Goal: Task Accomplishment & Management: Complete application form

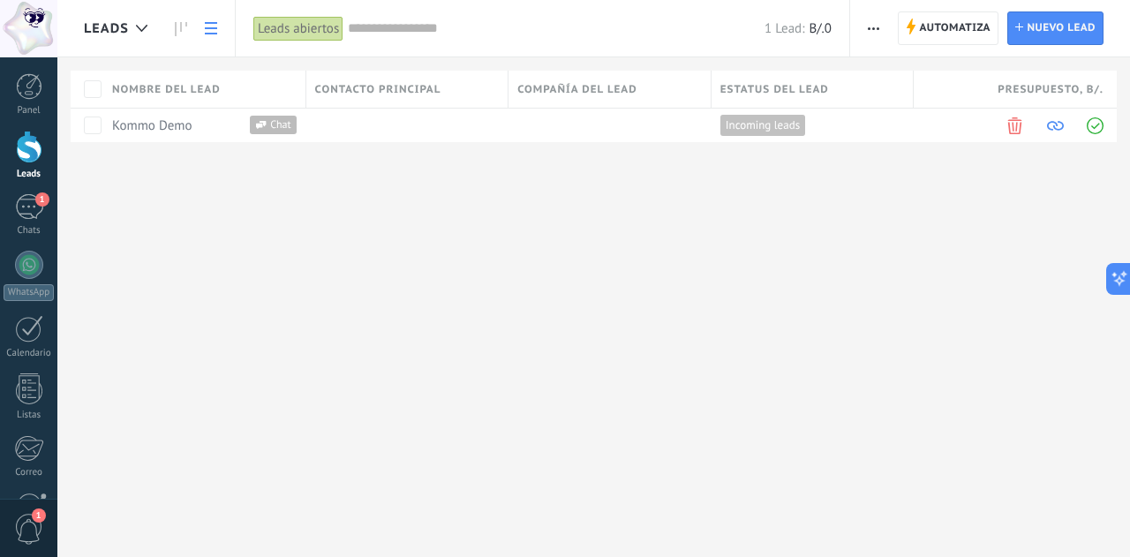
click at [28, 148] on div at bounding box center [29, 147] width 26 height 33
click at [879, 27] on icon "button" at bounding box center [873, 28] width 11 height 3
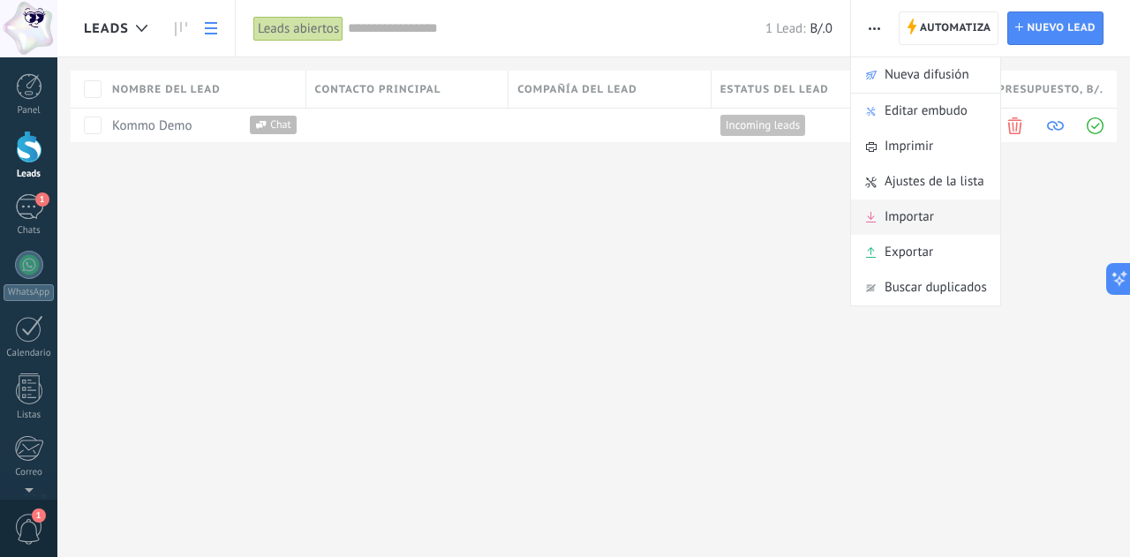
click at [942, 220] on div "Importar" at bounding box center [925, 216] width 149 height 35
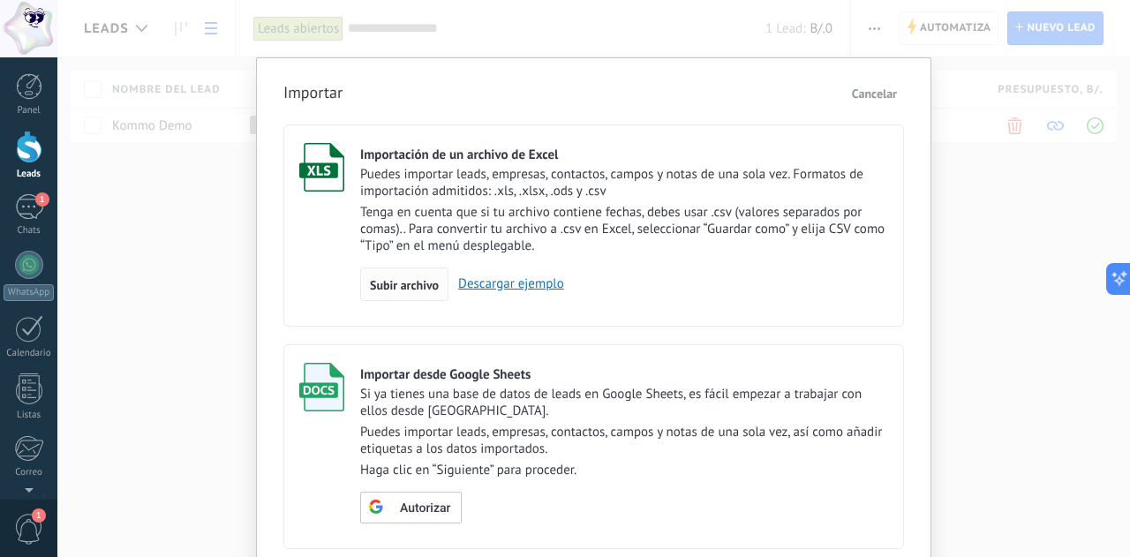
click at [412, 289] on span "Subir archivo" at bounding box center [404, 285] width 69 height 12
click at [0, 0] on input "Importación de un archivo de Excel Puedes importar leads, empresas, contactos, …" at bounding box center [0, 0] width 0 height 0
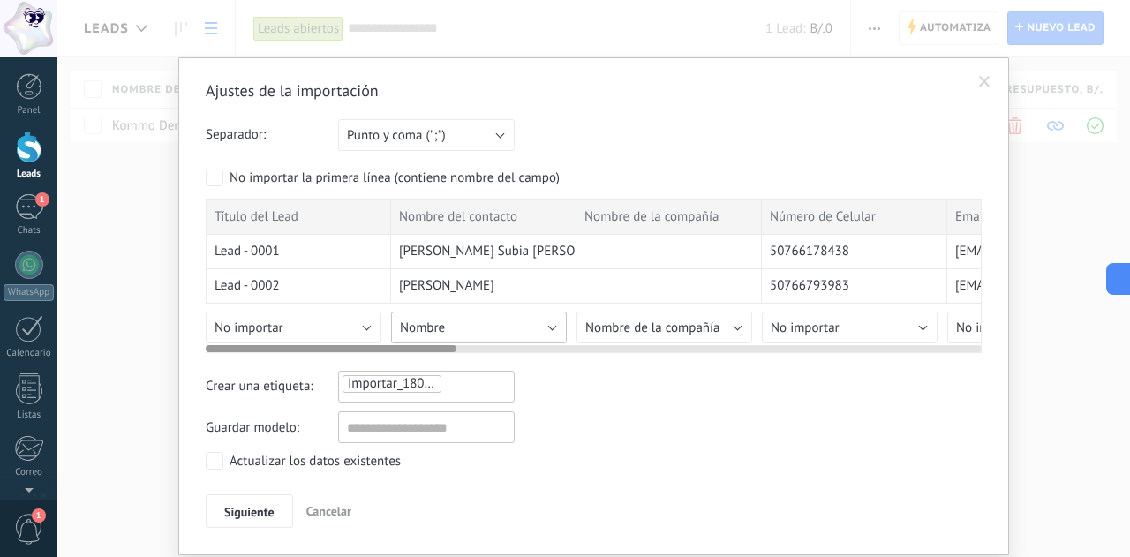
click at [551, 329] on button "Nombre" at bounding box center [479, 328] width 176 height 32
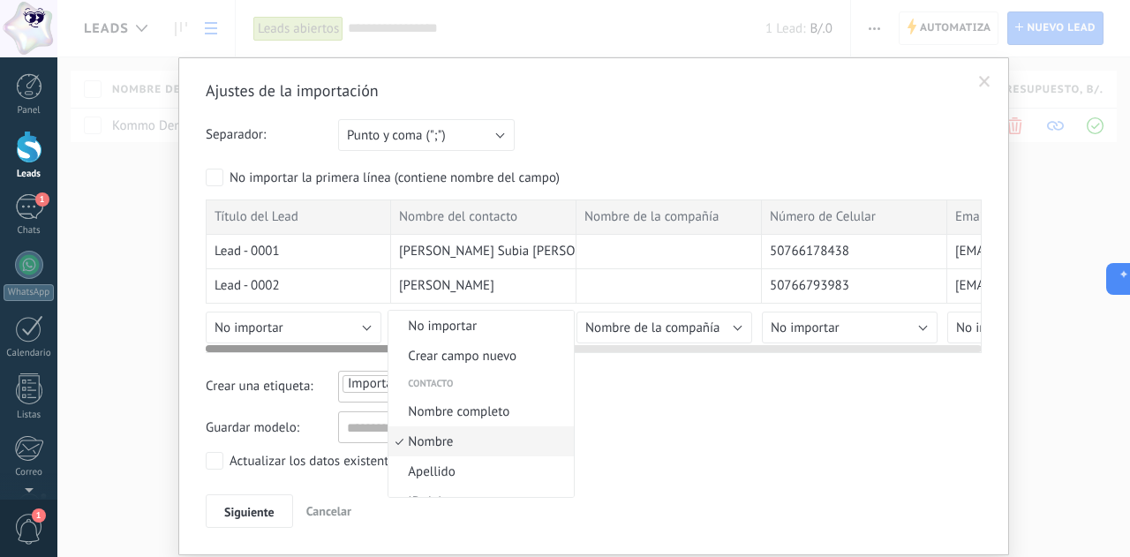
scroll to position [41, 0]
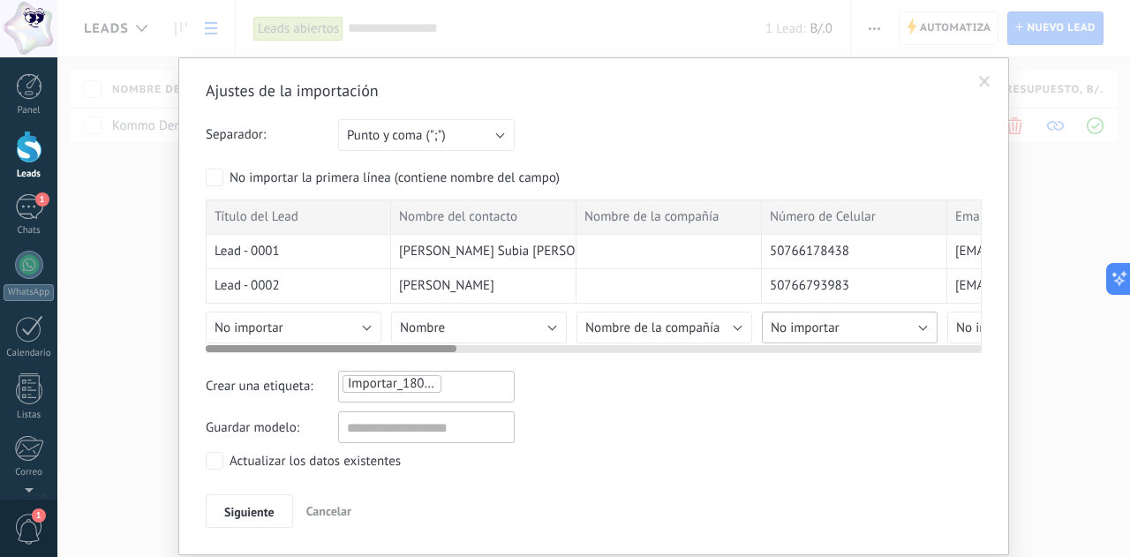
click at [922, 324] on button "No importar" at bounding box center [850, 328] width 176 height 32
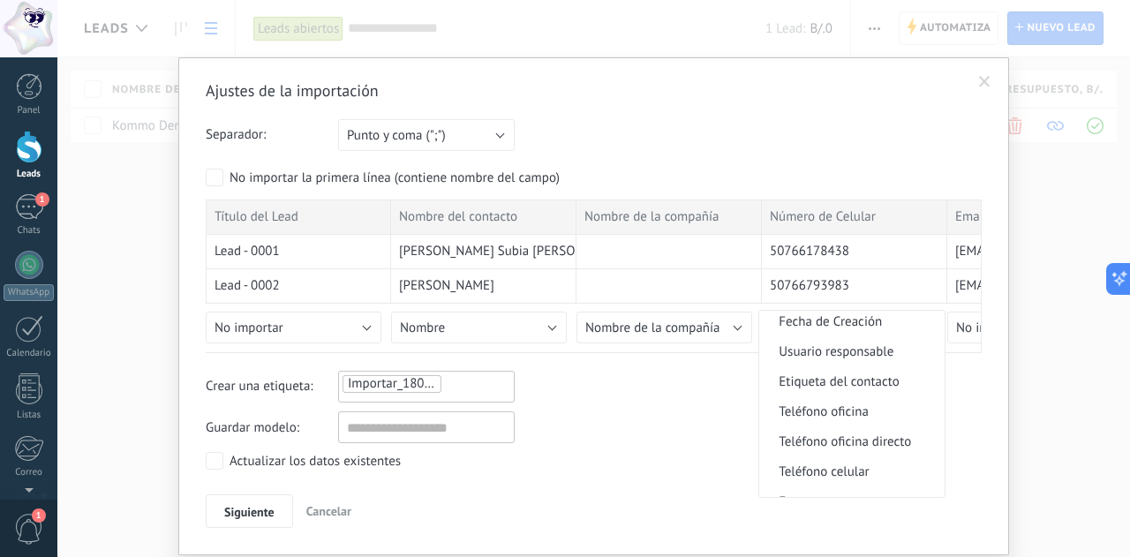
scroll to position [0, 0]
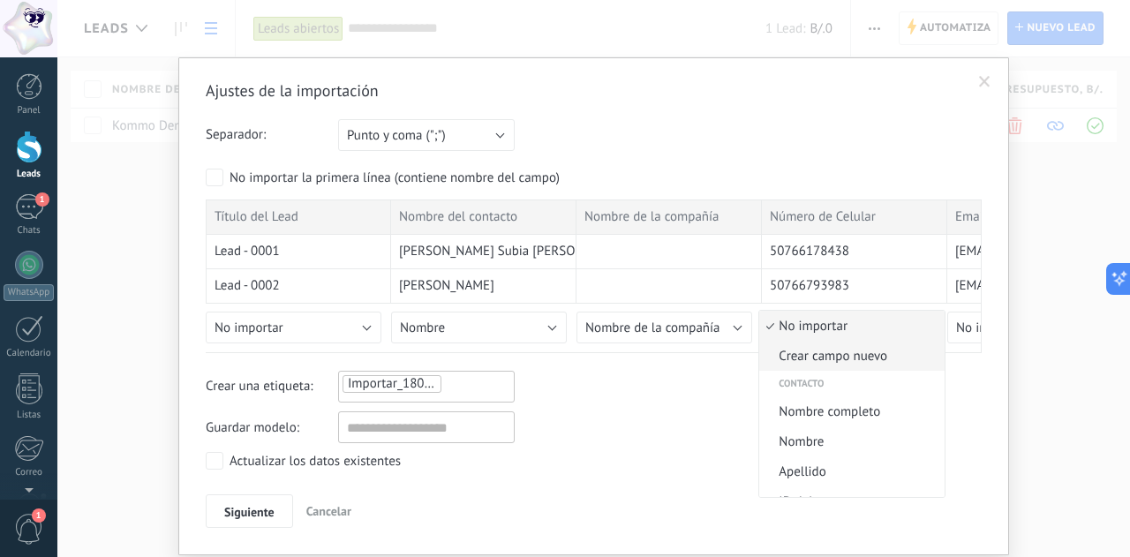
click at [826, 350] on span "Crear campo nuevo" at bounding box center [849, 356] width 180 height 17
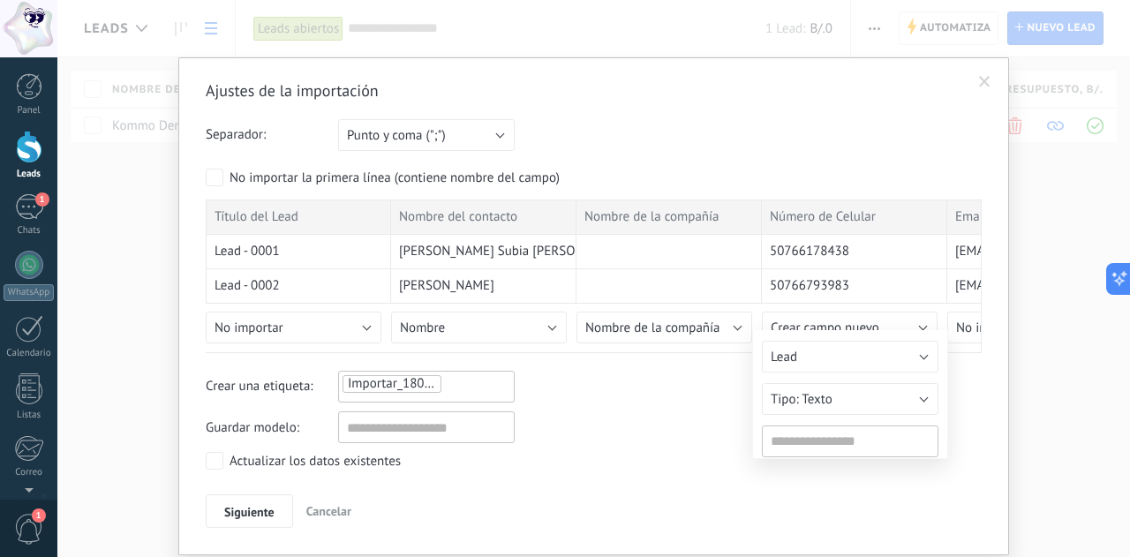
type input "**********"
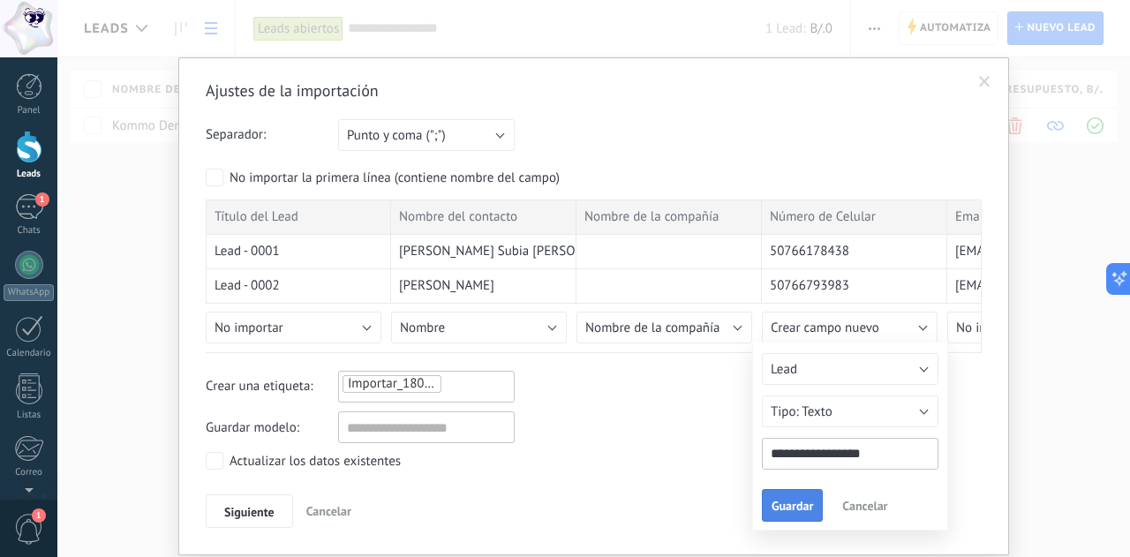
click at [798, 513] on button "Guardar" at bounding box center [792, 506] width 61 height 34
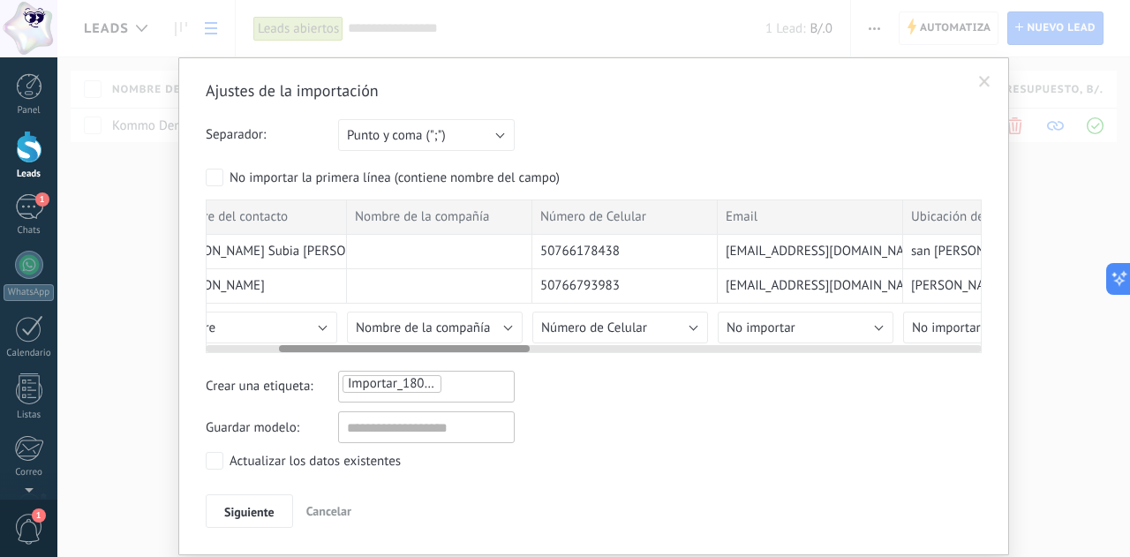
scroll to position [0, 230]
click at [813, 328] on button "No importar" at bounding box center [805, 328] width 176 height 32
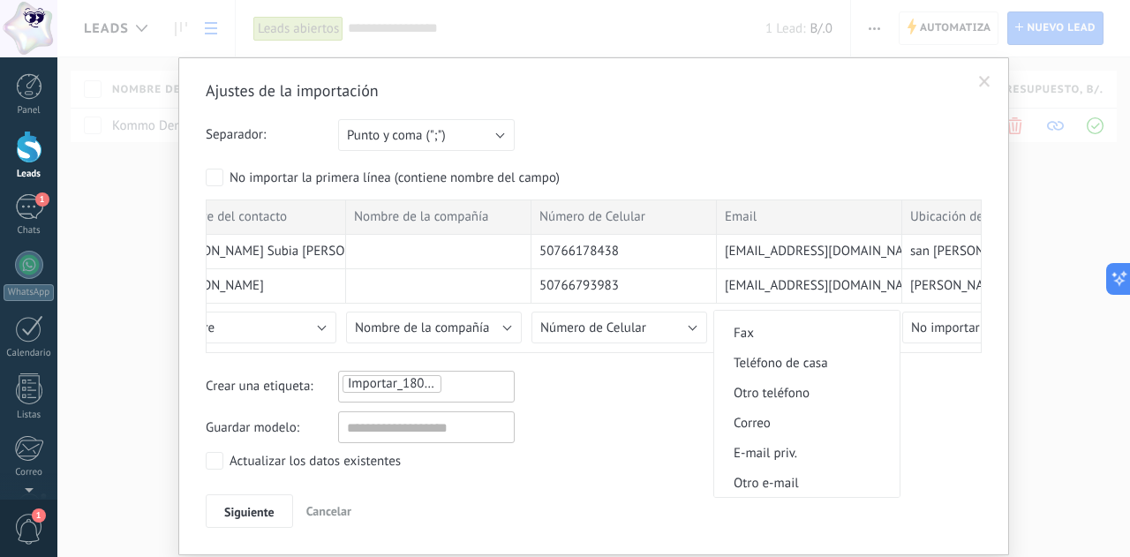
scroll to position [0, 0]
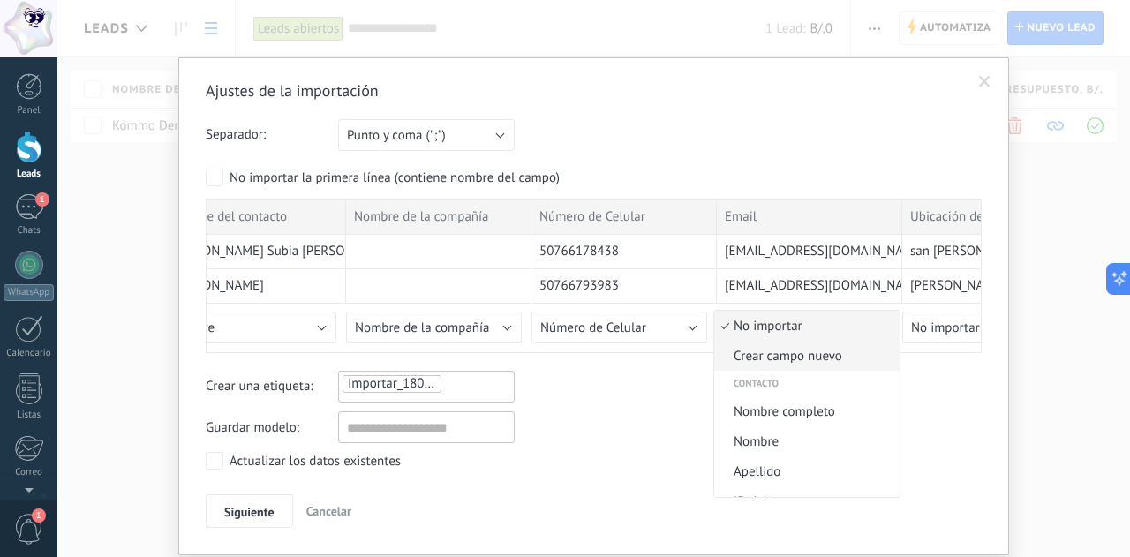
click at [781, 351] on span "Crear campo nuevo" at bounding box center [804, 356] width 180 height 17
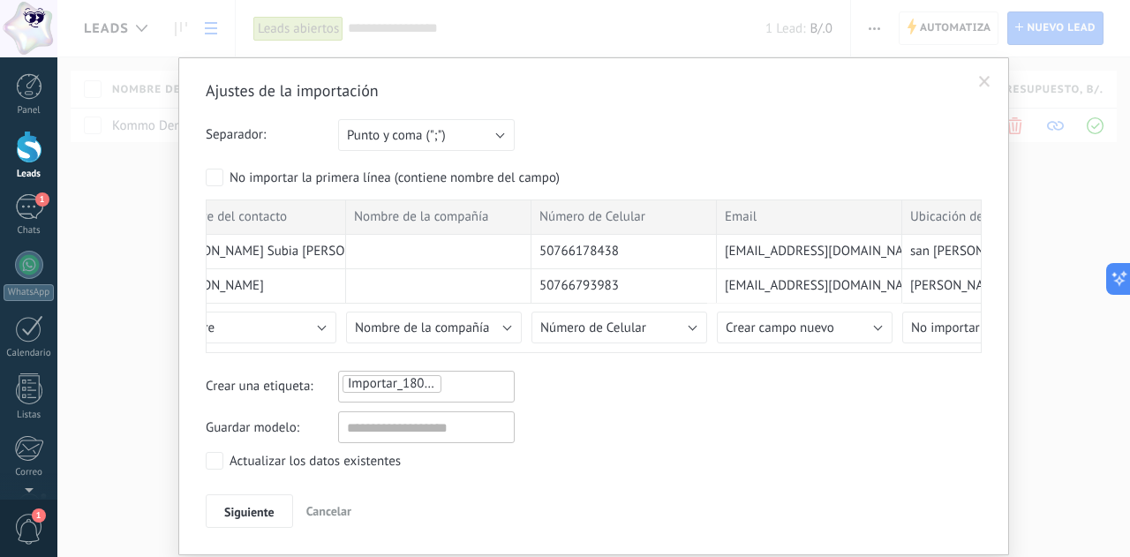
type input "*****"
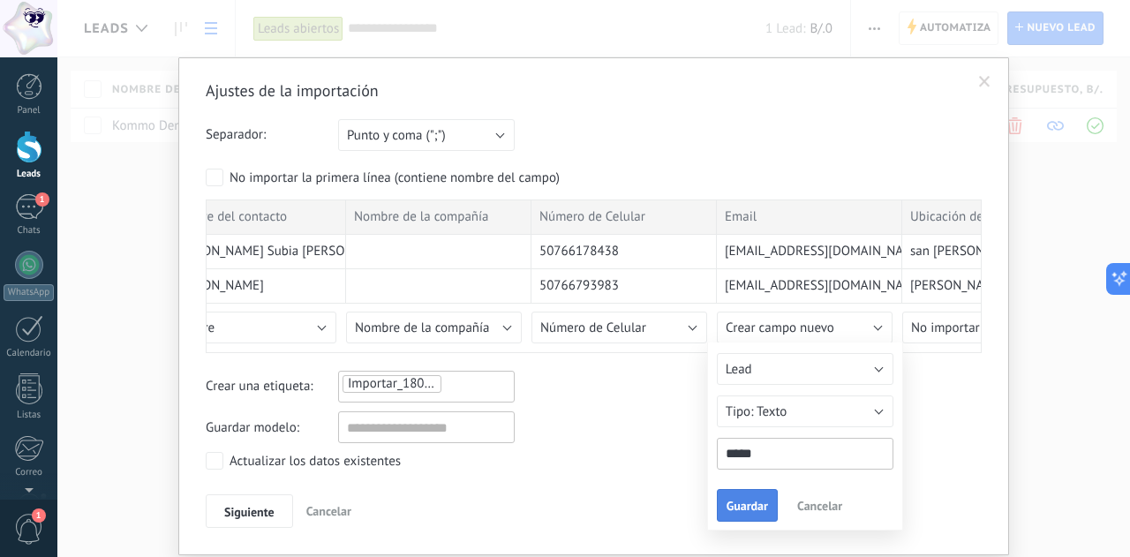
click at [741, 500] on span "Guardar" at bounding box center [746, 505] width 41 height 12
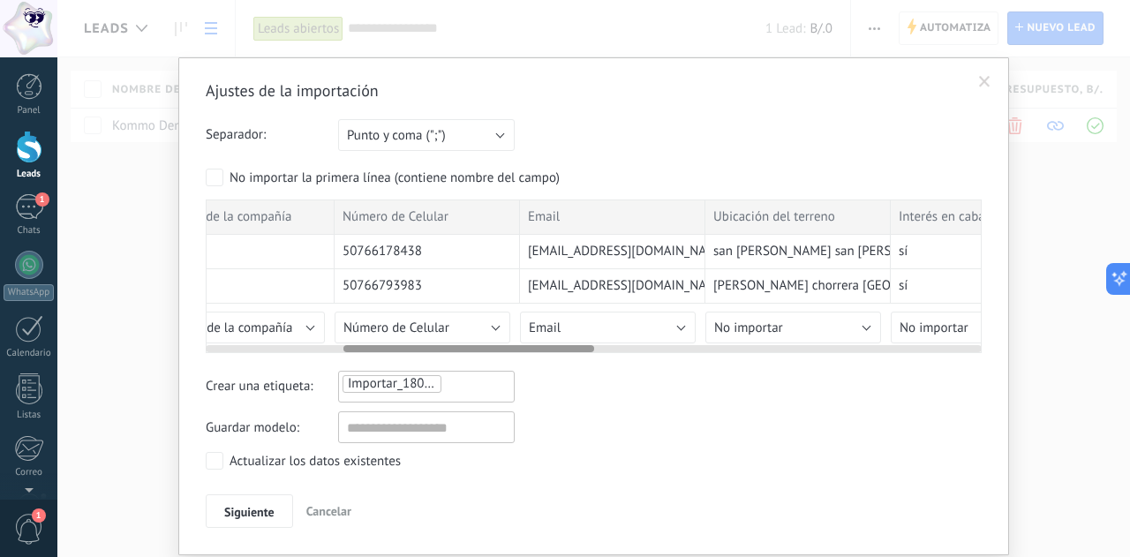
scroll to position [0, 428]
click at [821, 324] on button "No importar" at bounding box center [792, 328] width 176 height 32
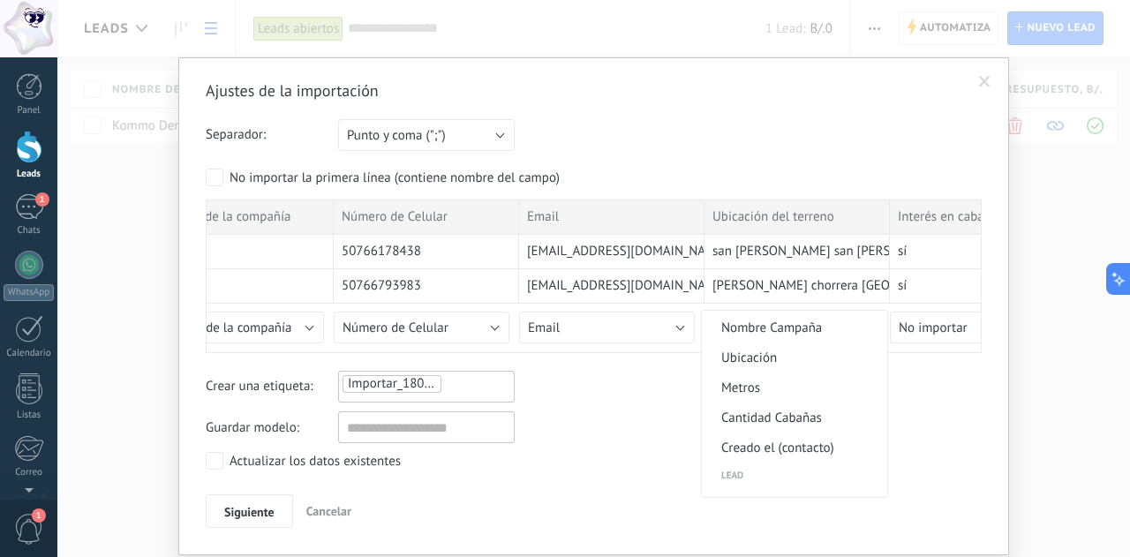
scroll to position [744, 0]
click at [754, 364] on span "Ubicación" at bounding box center [792, 357] width 180 height 17
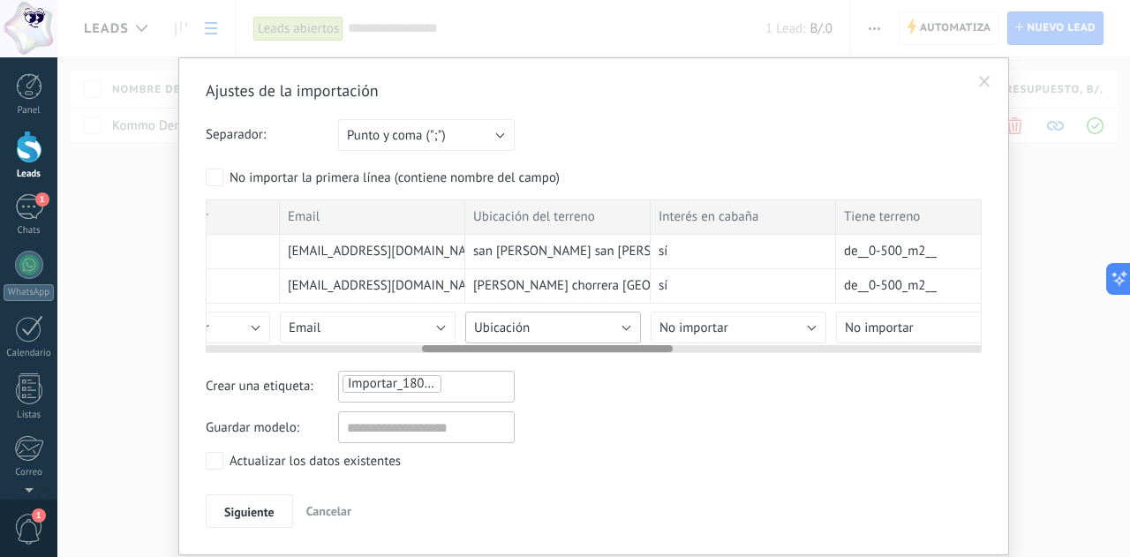
scroll to position [0, 670]
click at [768, 325] on button "No importar" at bounding box center [736, 328] width 176 height 32
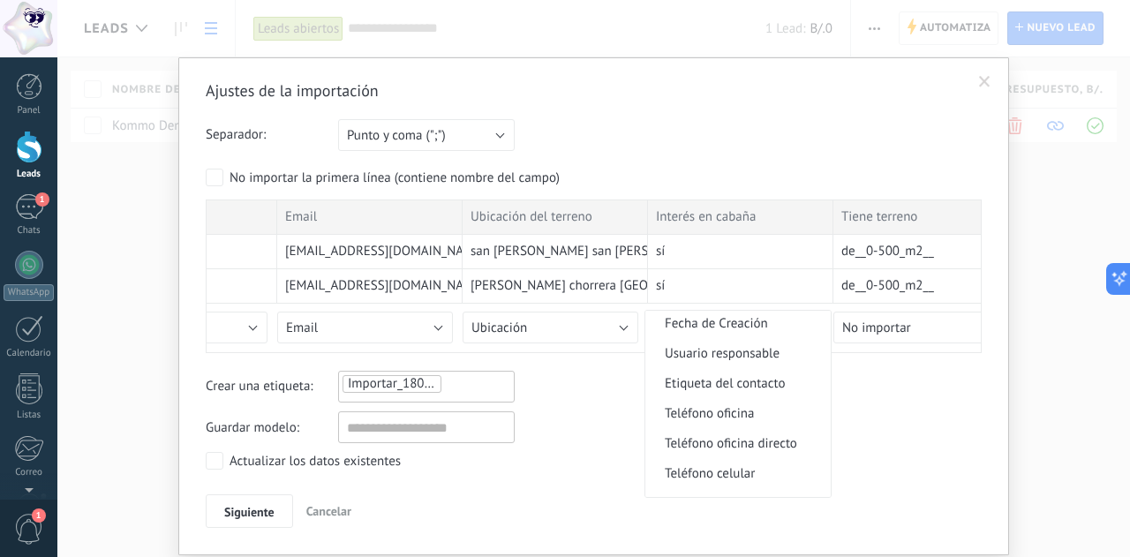
scroll to position [0, 0]
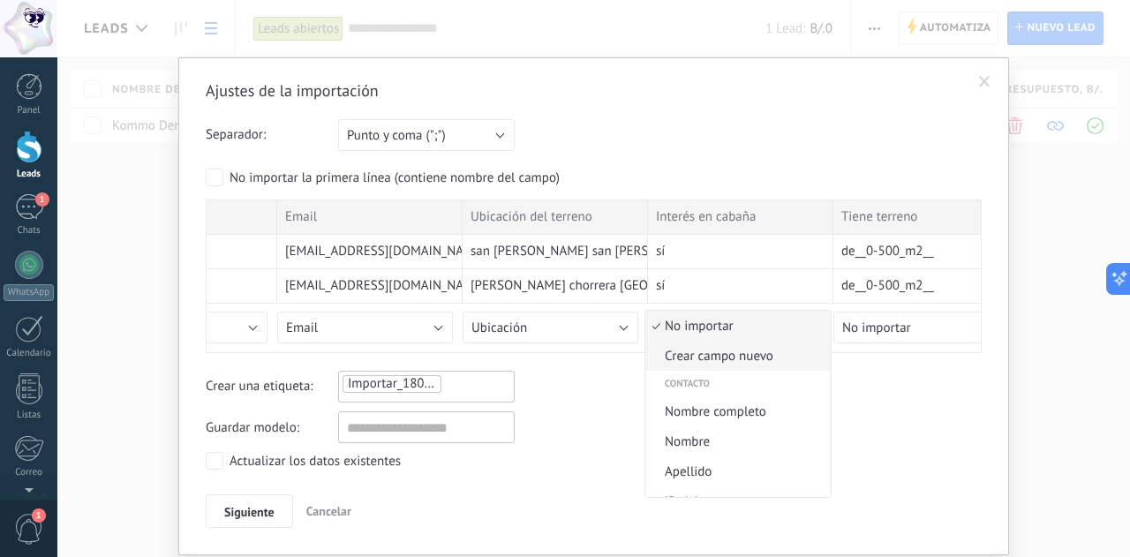
click at [732, 363] on span "Crear campo nuevo" at bounding box center [735, 356] width 180 height 17
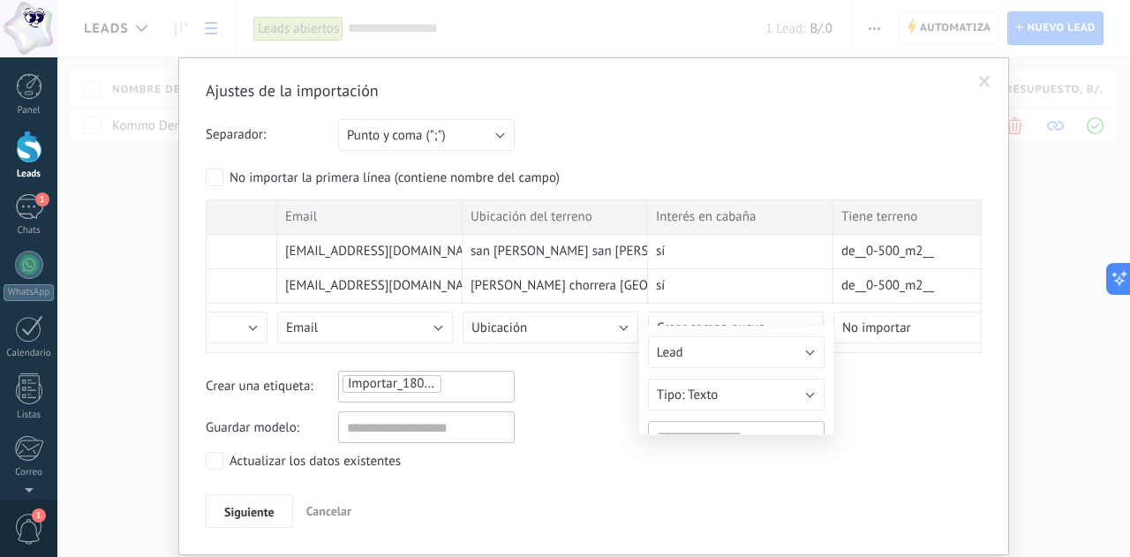
type input "**********"
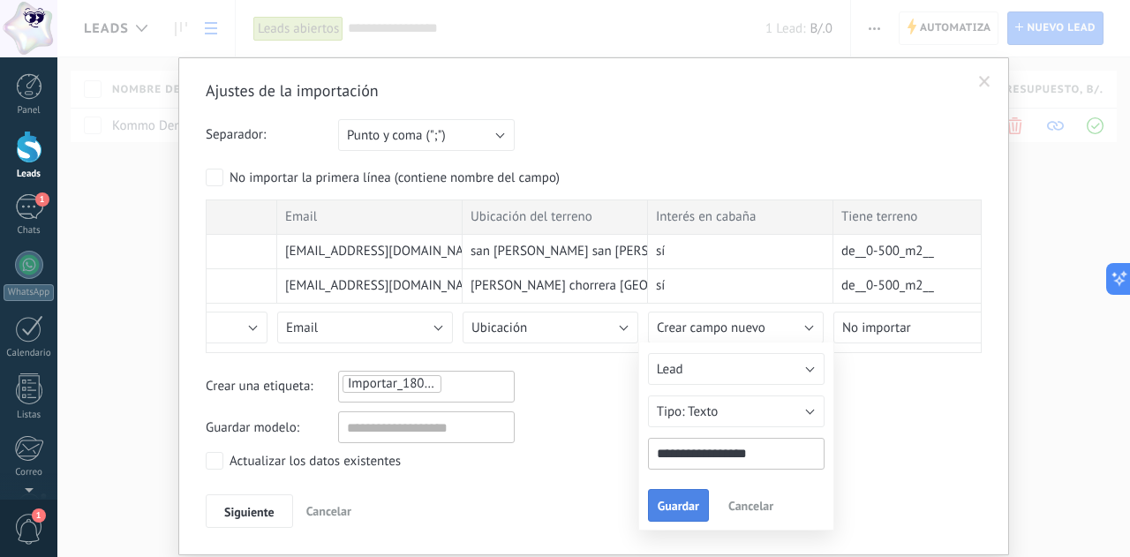
click at [674, 504] on span "Guardar" at bounding box center [677, 505] width 41 height 12
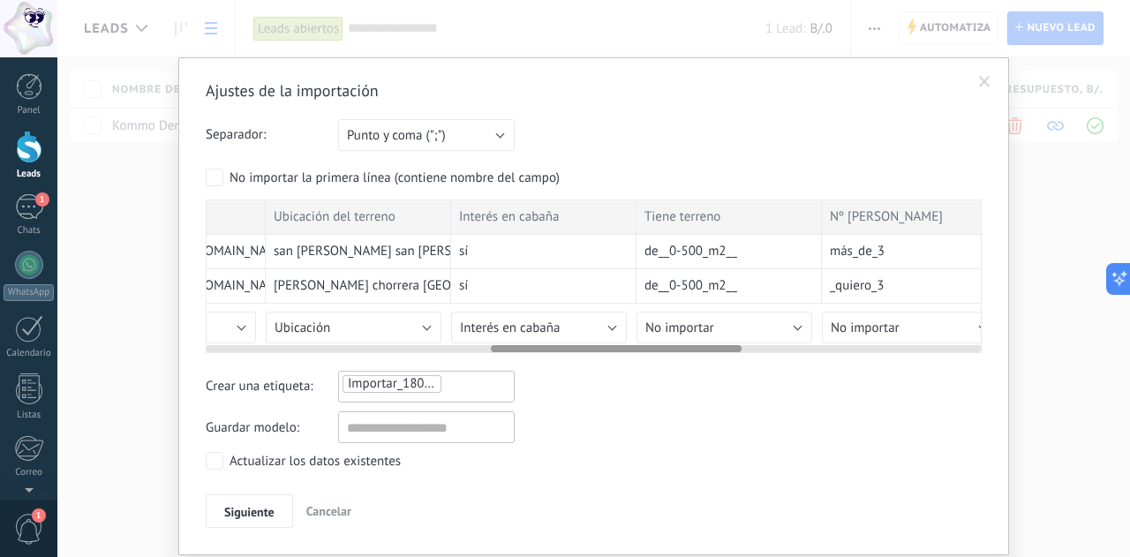
scroll to position [0, 885]
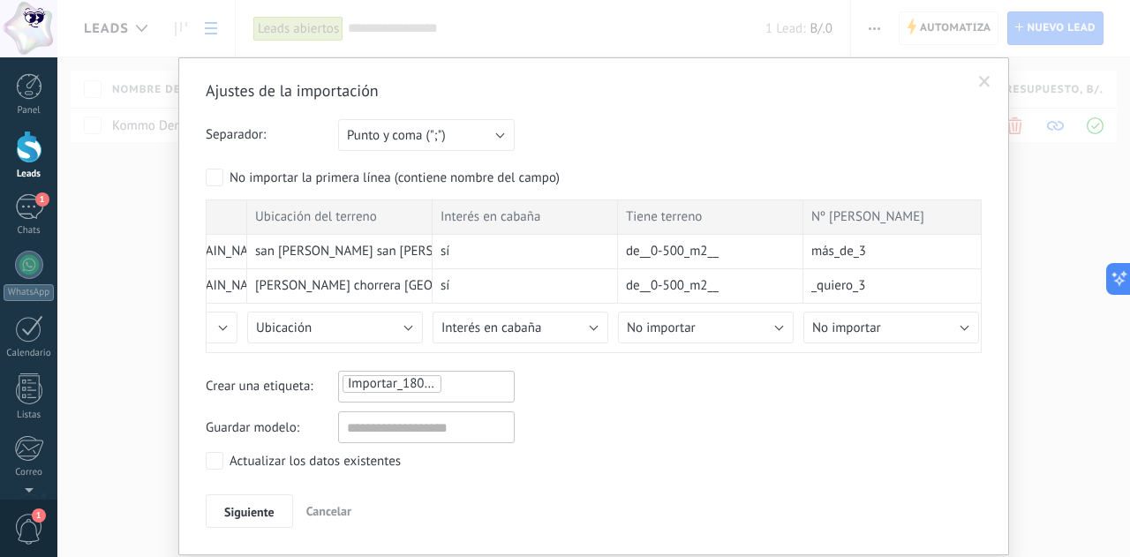
click at [658, 350] on div "Título del Lead Nombre del contacto Nombre de la compañía Número de Celular Ema…" at bounding box center [594, 276] width 776 height 154
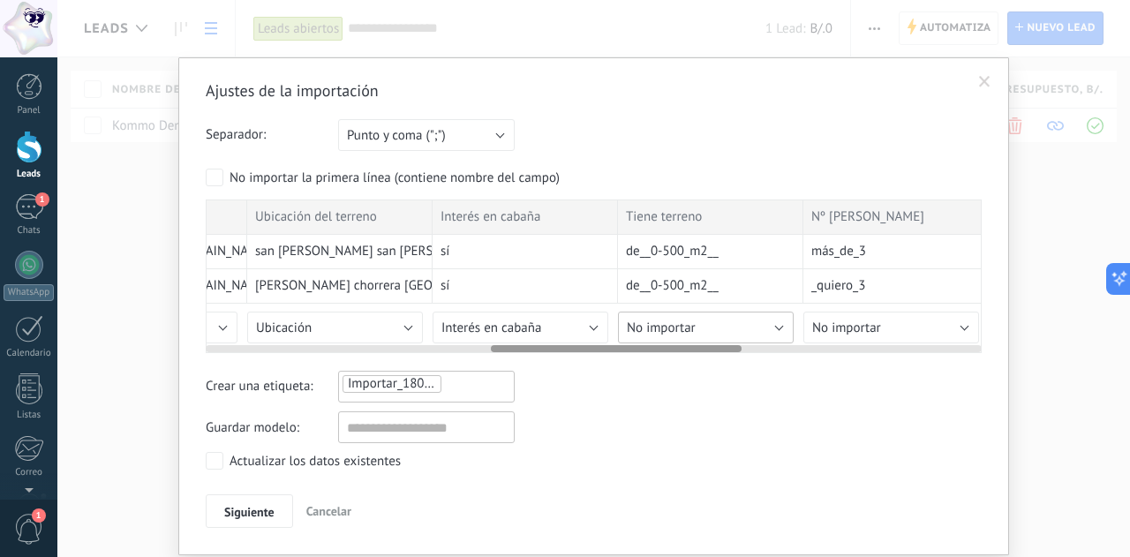
click at [649, 334] on button "No importar" at bounding box center [706, 328] width 176 height 32
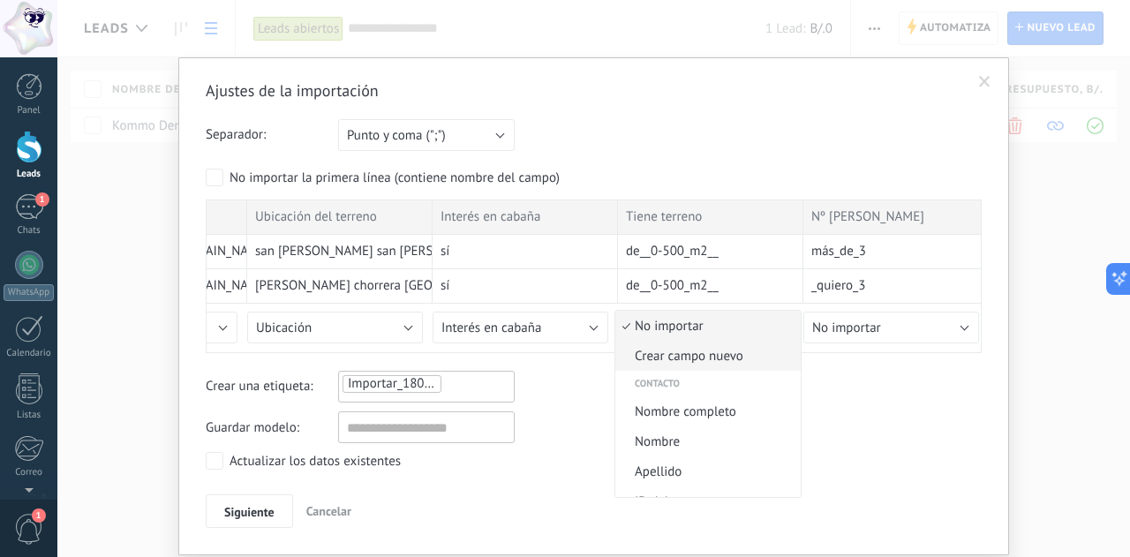
click at [659, 357] on span "Crear campo nuevo" at bounding box center [705, 356] width 180 height 17
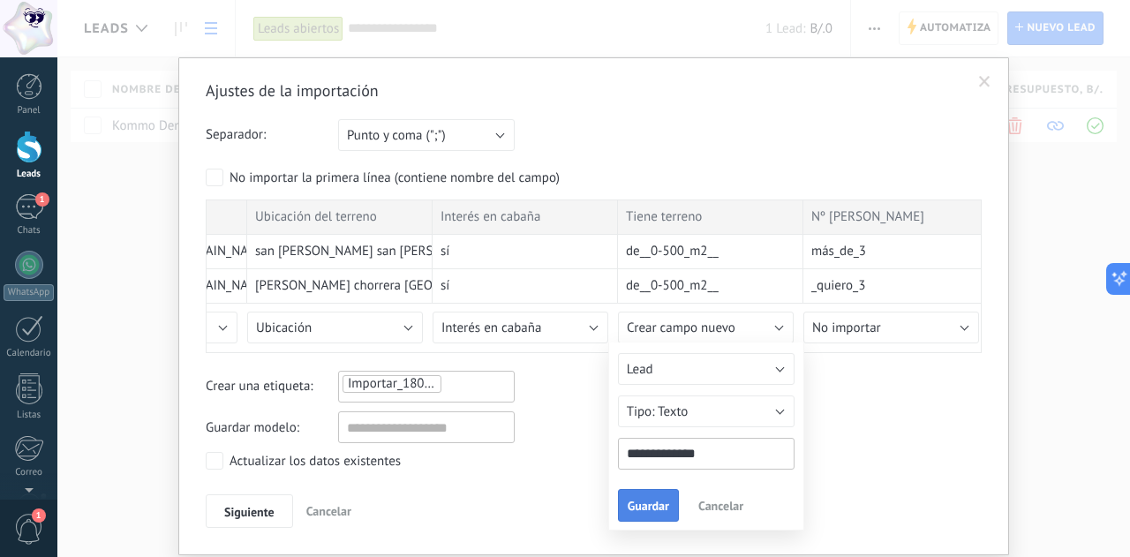
click at [637, 503] on span "Guardar" at bounding box center [647, 505] width 41 height 12
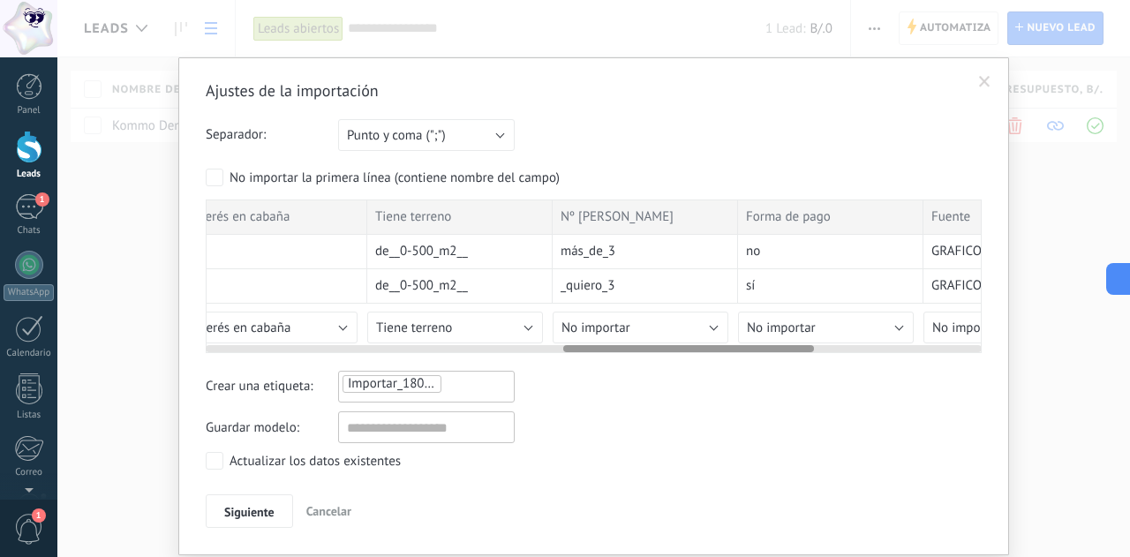
scroll to position [0, 1144]
click at [708, 322] on button "No importar" at bounding box center [632, 328] width 176 height 32
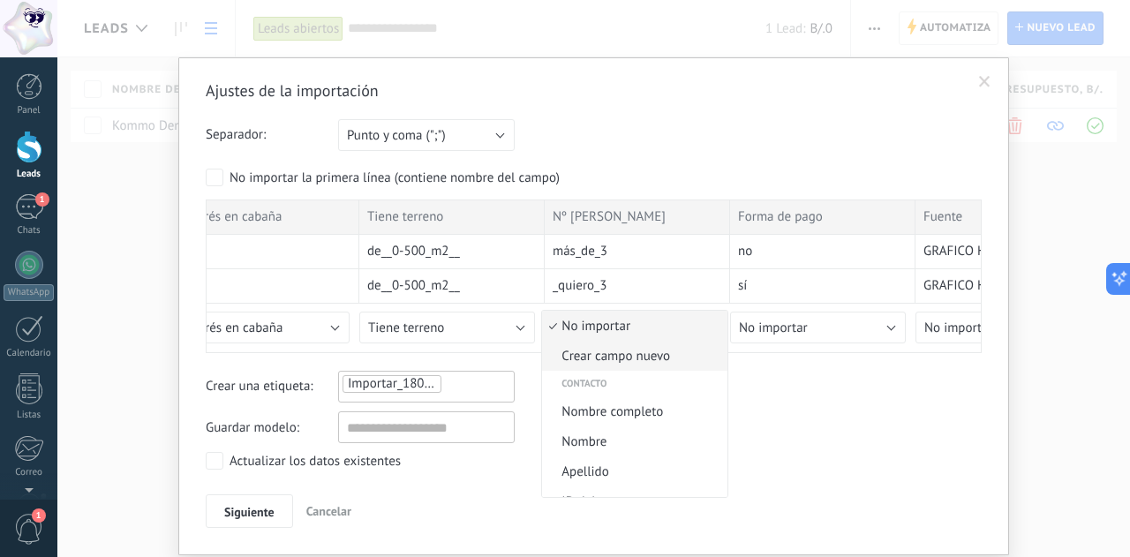
click at [640, 360] on span "Crear campo nuevo" at bounding box center [632, 356] width 180 height 17
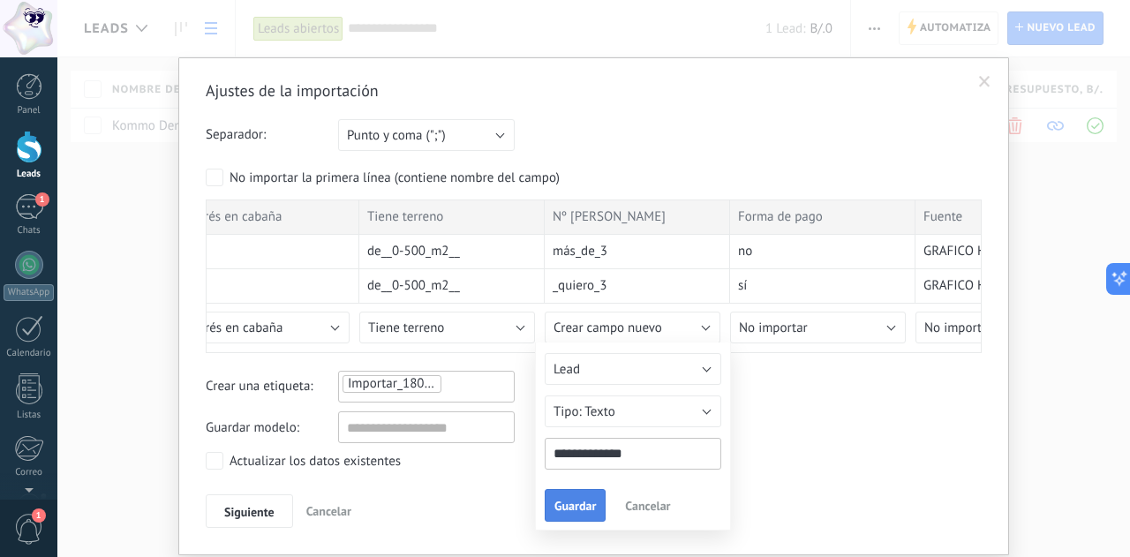
click at [574, 497] on button "Guardar" at bounding box center [574, 506] width 61 height 34
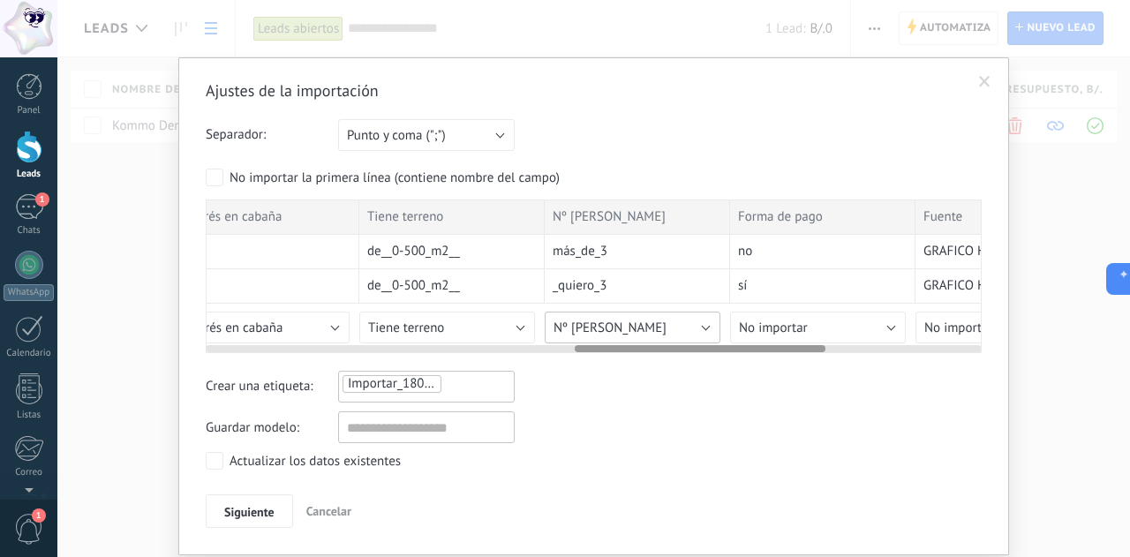
click at [685, 324] on button "Nº [PERSON_NAME]" at bounding box center [632, 328] width 176 height 32
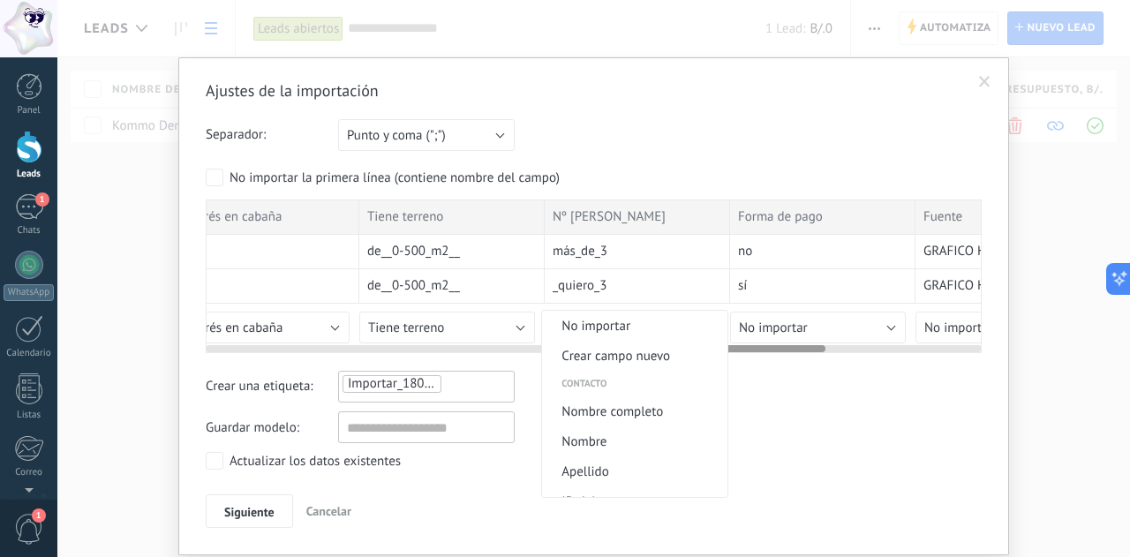
scroll to position [2249, 0]
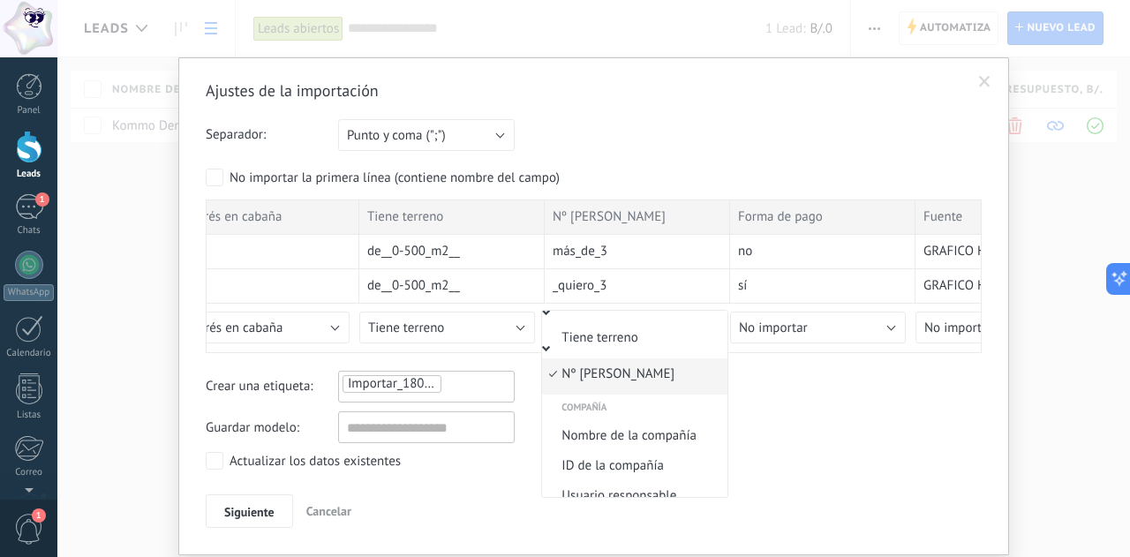
click at [612, 382] on span "Nº [PERSON_NAME]" at bounding box center [632, 373] width 180 height 17
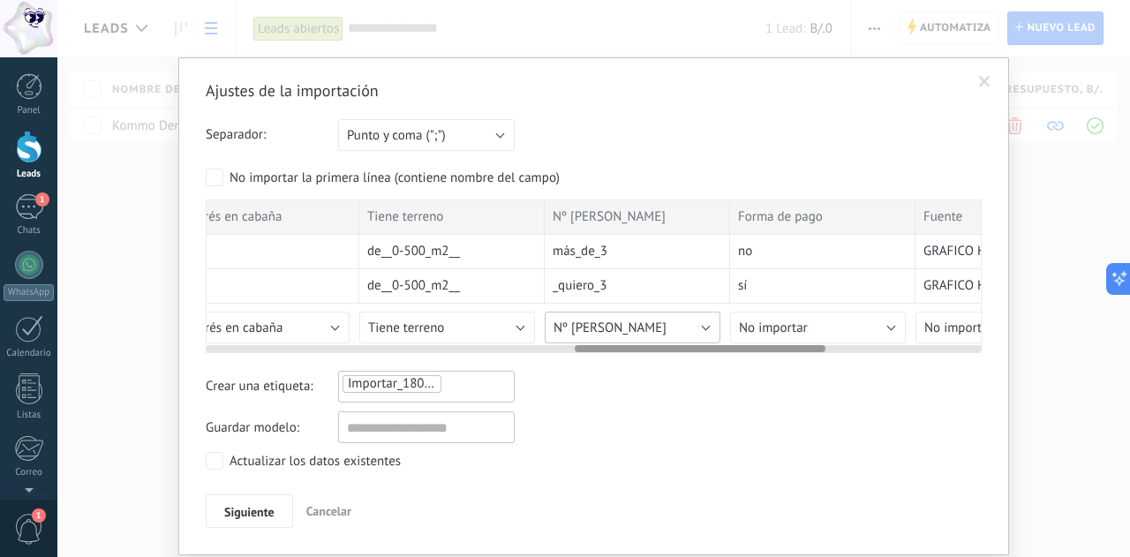
click at [701, 321] on button "Nº [PERSON_NAME]" at bounding box center [632, 328] width 176 height 32
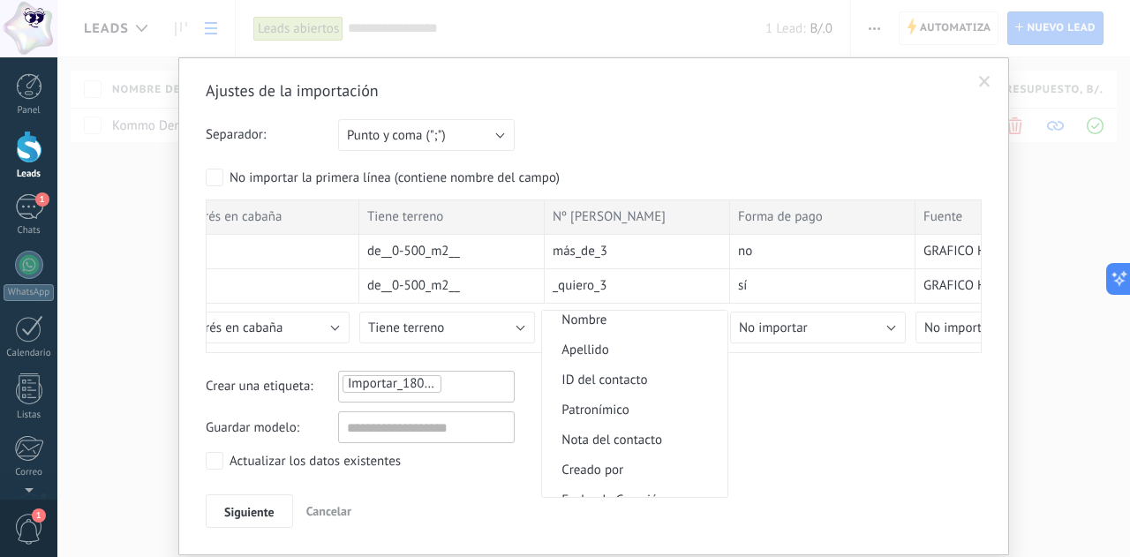
scroll to position [0, 0]
click at [575, 354] on span "Crear campo nuevo" at bounding box center [632, 356] width 180 height 17
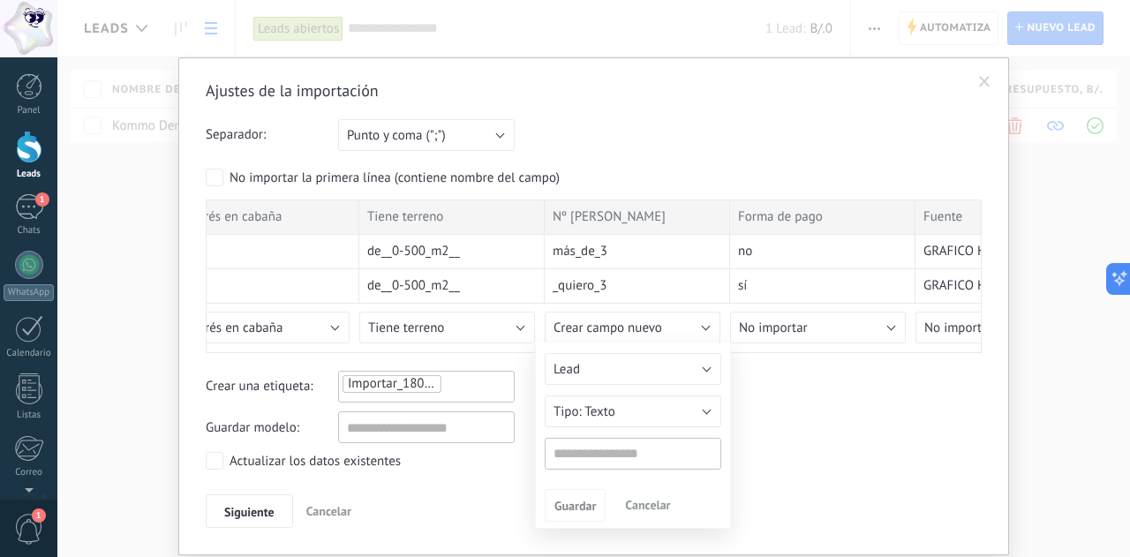
type input "**********"
click at [597, 405] on span "Texto" at bounding box center [599, 411] width 30 height 17
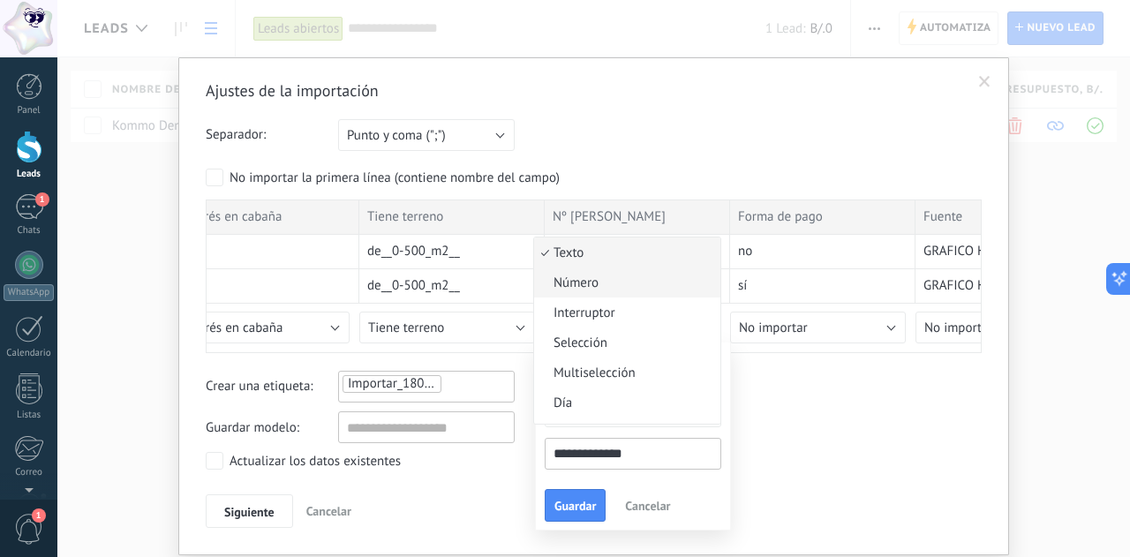
click at [557, 276] on span "Número" at bounding box center [624, 282] width 181 height 17
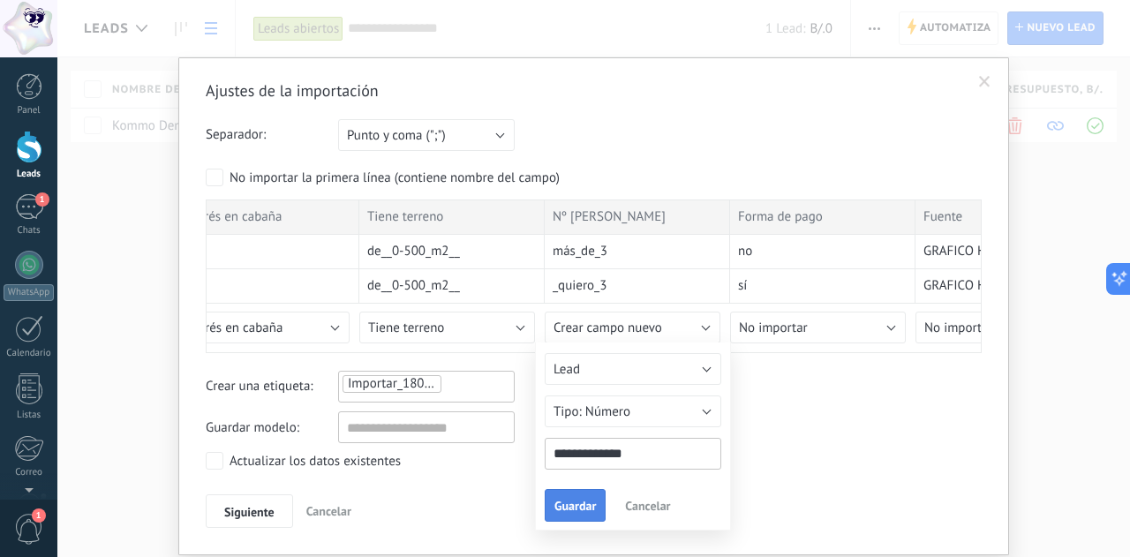
click at [559, 507] on span "Guardar" at bounding box center [574, 505] width 41 height 12
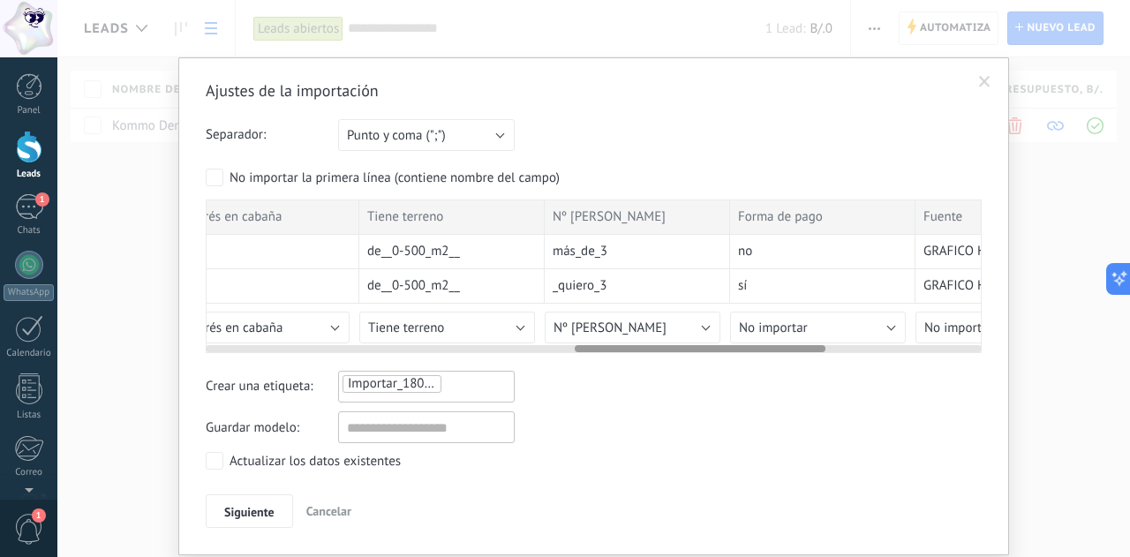
click at [787, 338] on div at bounding box center [594, 345] width 776 height 14
click at [893, 326] on button "No importar" at bounding box center [818, 328] width 176 height 32
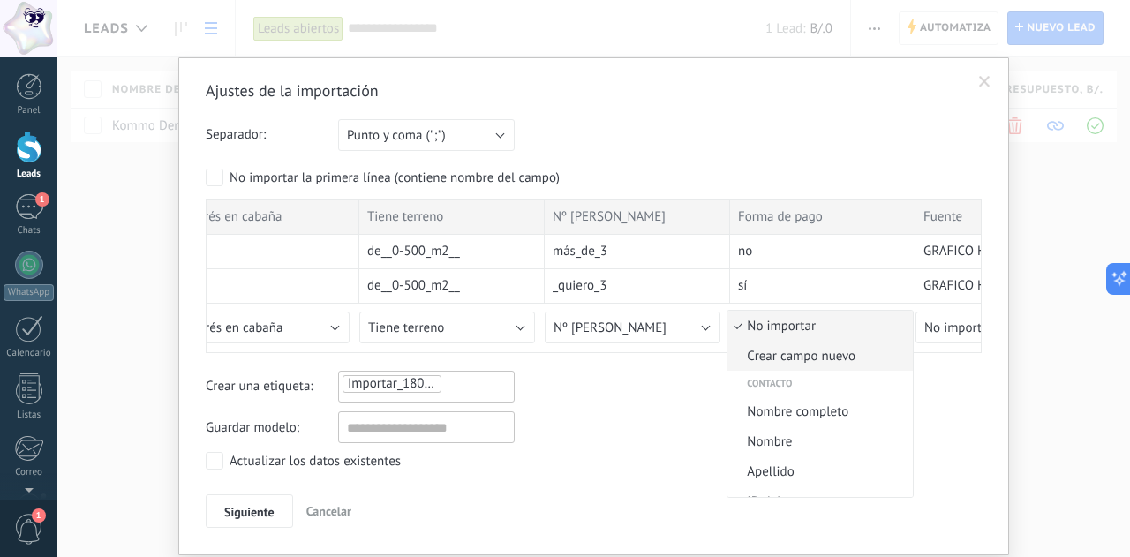
click at [845, 351] on span "Crear campo nuevo" at bounding box center [817, 356] width 180 height 17
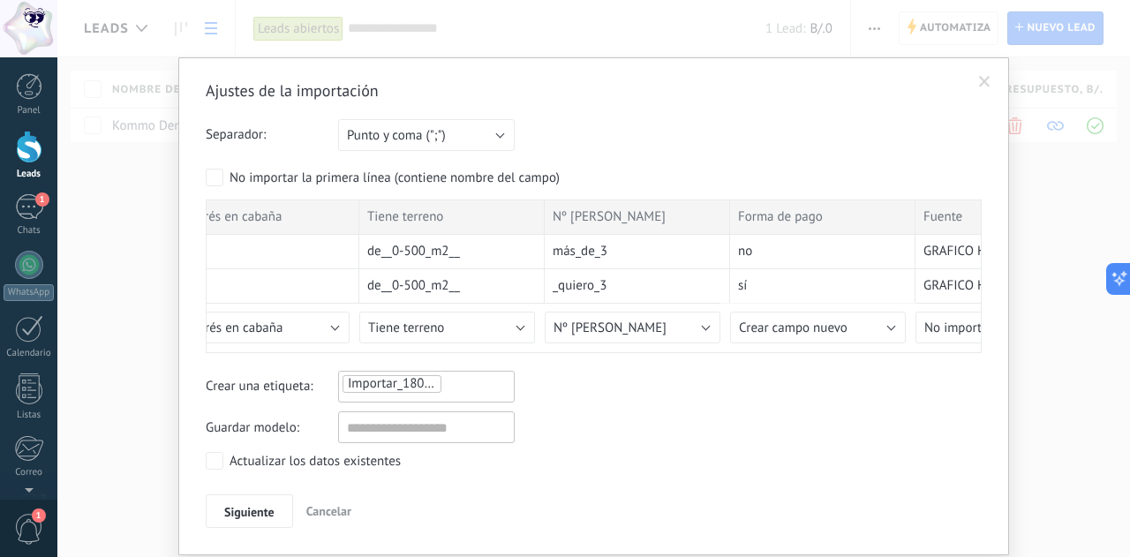
type input "**********"
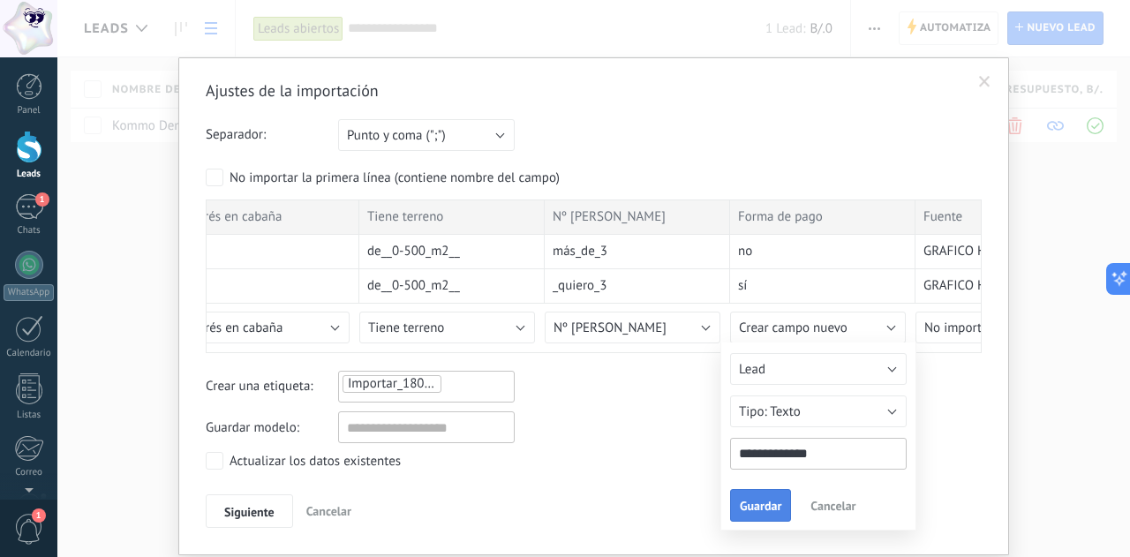
click at [758, 499] on span "Guardar" at bounding box center [760, 505] width 41 height 12
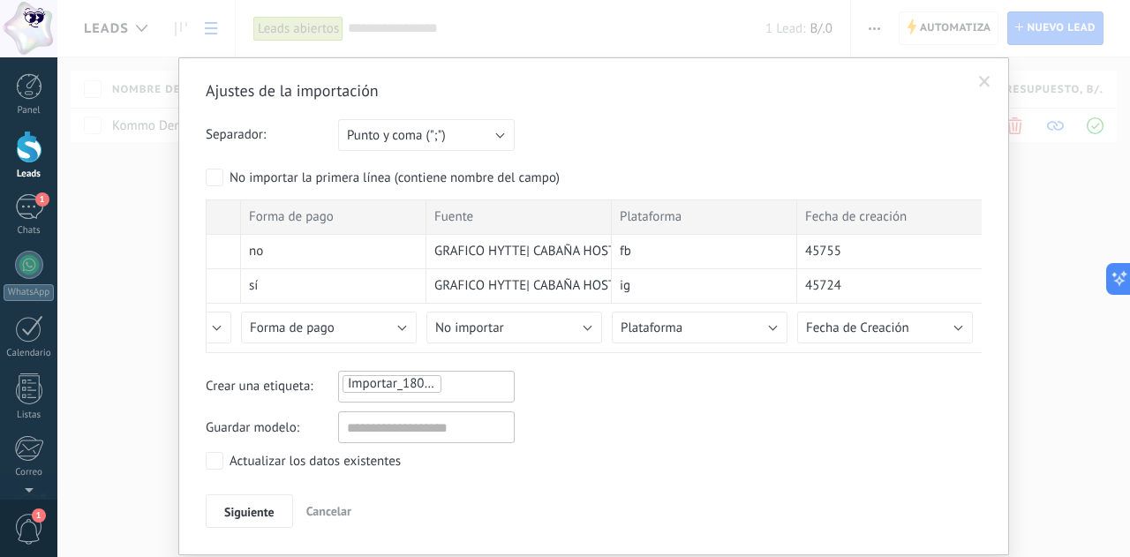
scroll to position [51, 0]
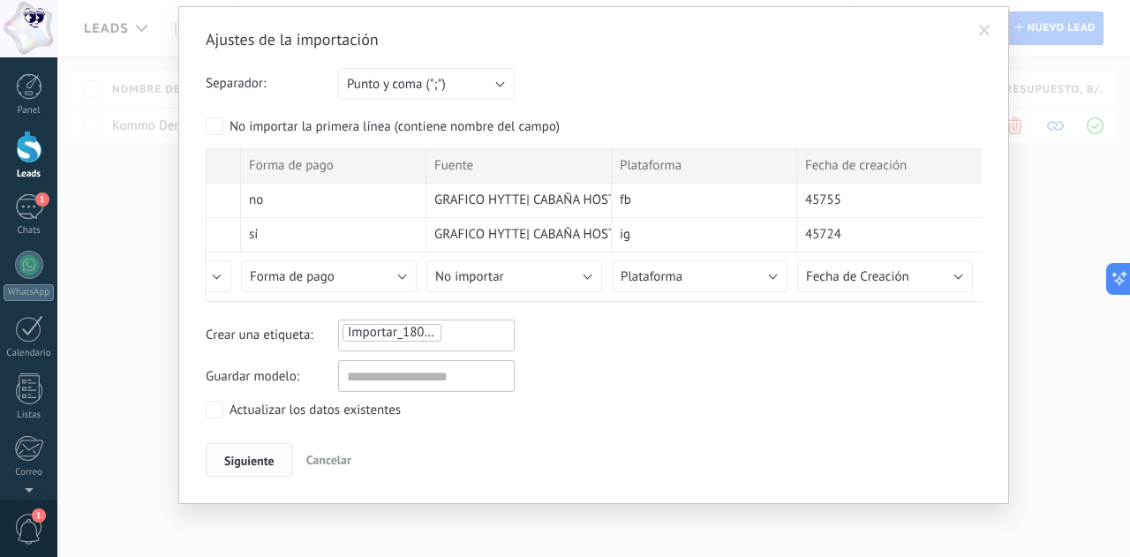
click at [242, 454] on span "Siguiente" at bounding box center [249, 460] width 50 height 12
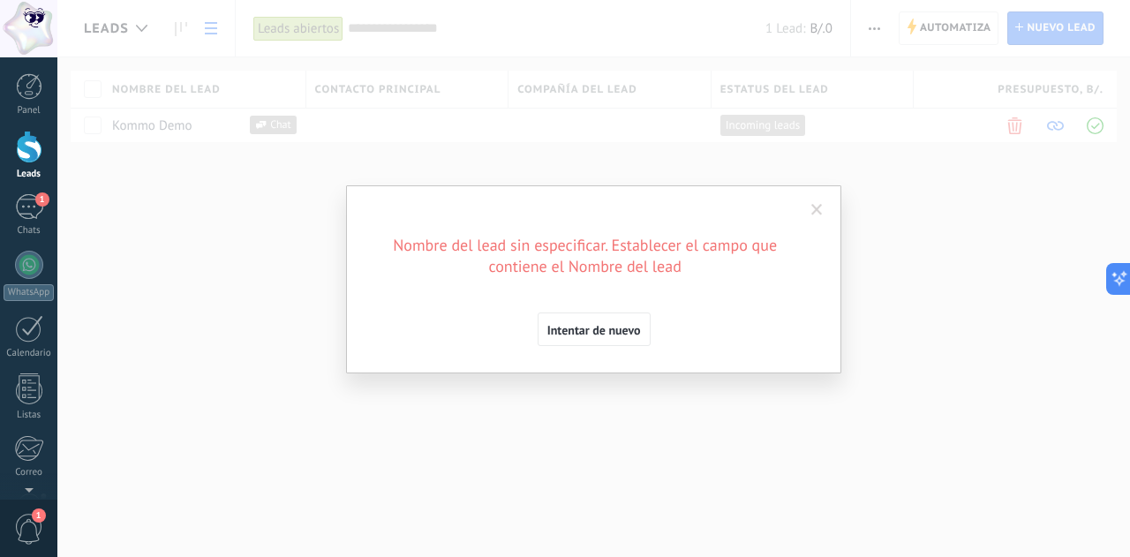
click at [812, 204] on span at bounding box center [816, 210] width 11 height 12
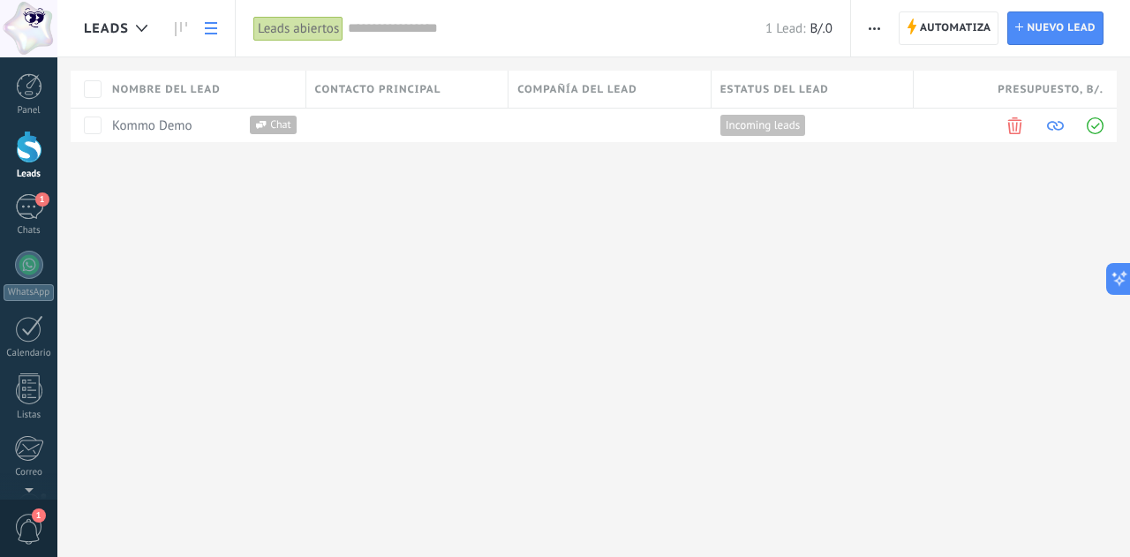
click at [873, 27] on icon "button" at bounding box center [873, 28] width 11 height 3
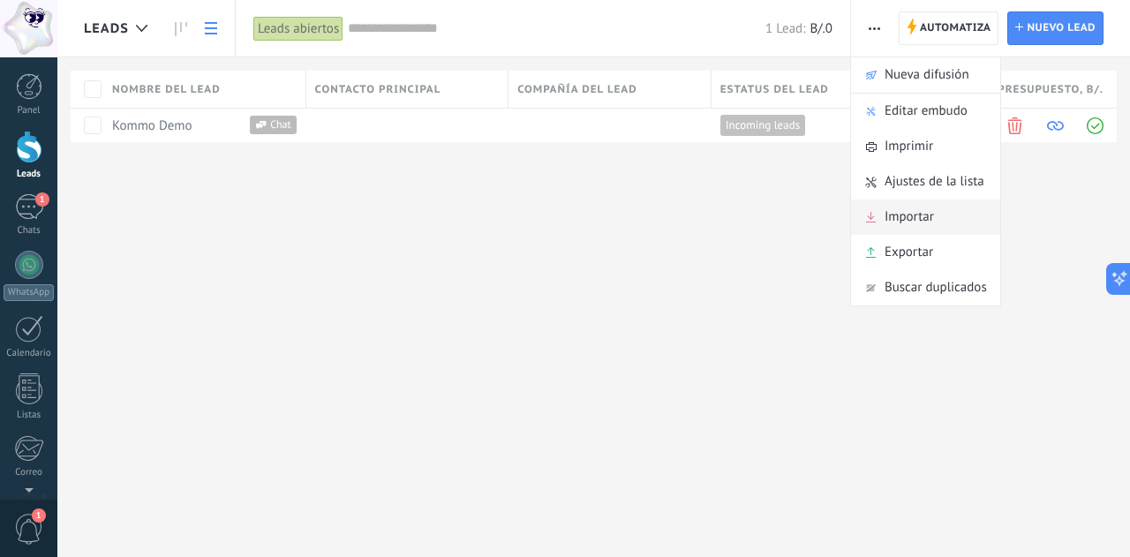
click at [905, 207] on span "Importar" at bounding box center [908, 216] width 49 height 35
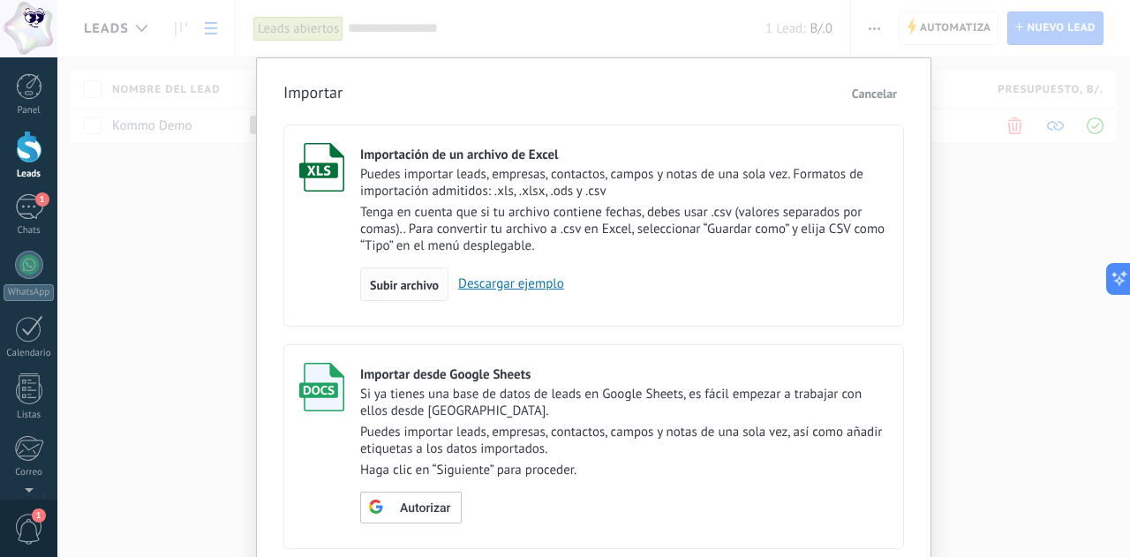
click at [432, 282] on span "Subir archivo" at bounding box center [404, 285] width 69 height 12
click at [0, 0] on input "Importación de un archivo de Excel Puedes importar leads, empresas, contactos, …" at bounding box center [0, 0] width 0 height 0
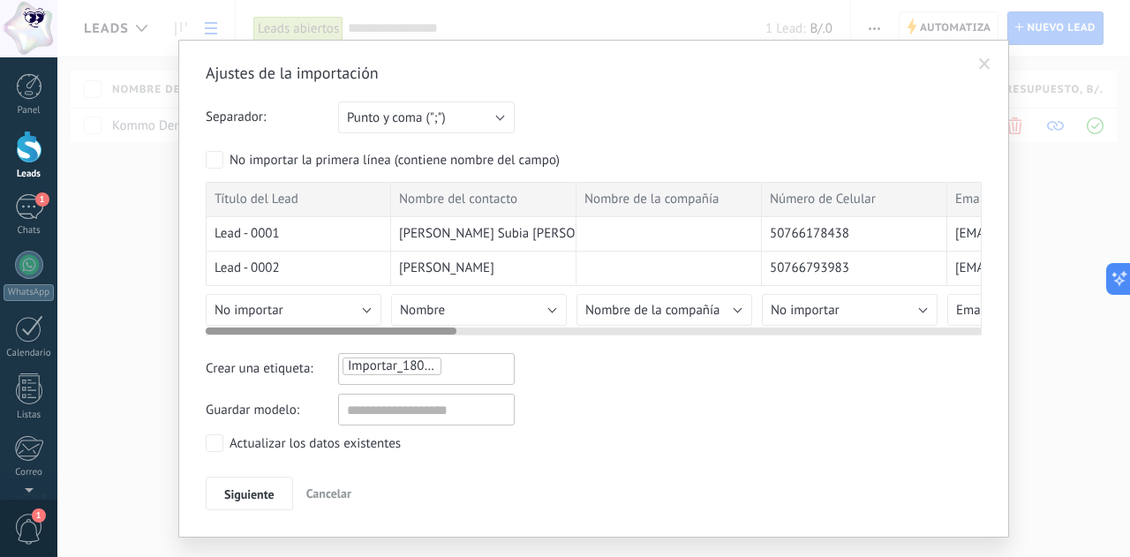
scroll to position [19, 0]
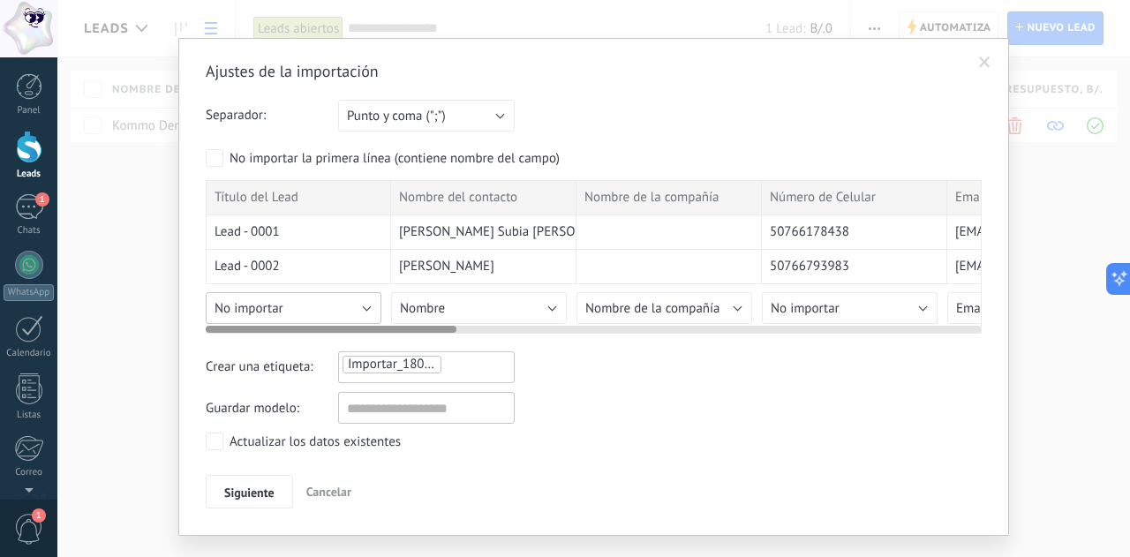
click at [362, 311] on button "No importar" at bounding box center [294, 308] width 176 height 32
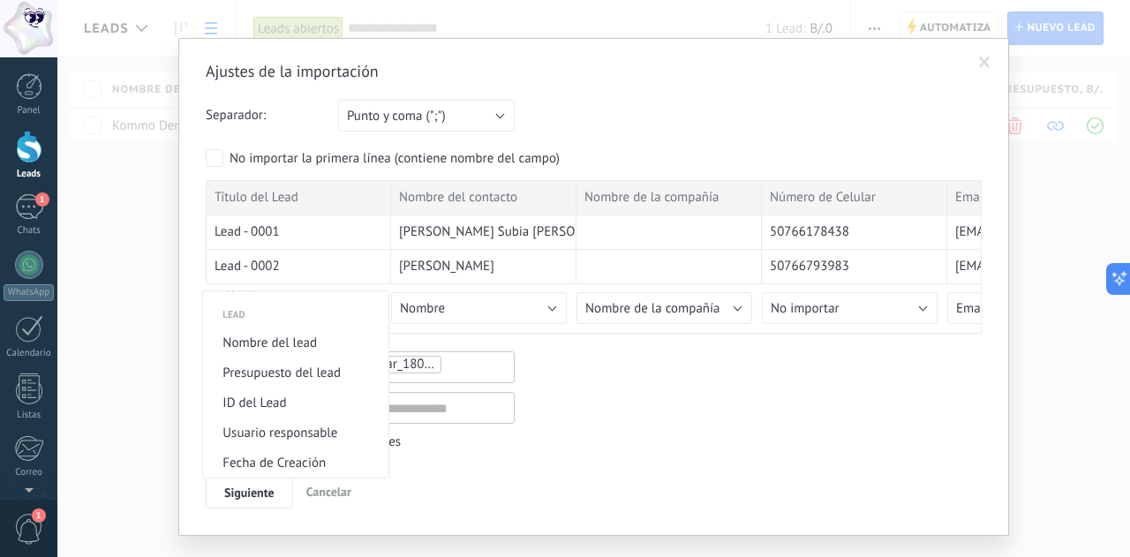
scroll to position [888, 0]
click at [272, 405] on span "ID del Lead" at bounding box center [293, 400] width 180 height 17
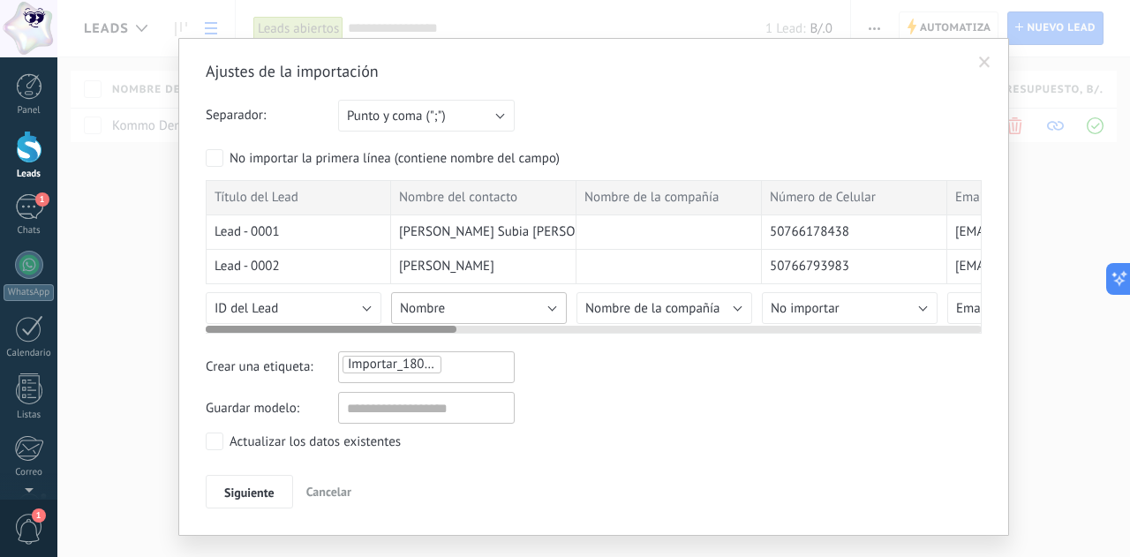
click at [432, 304] on span "Nombre" at bounding box center [422, 308] width 45 height 17
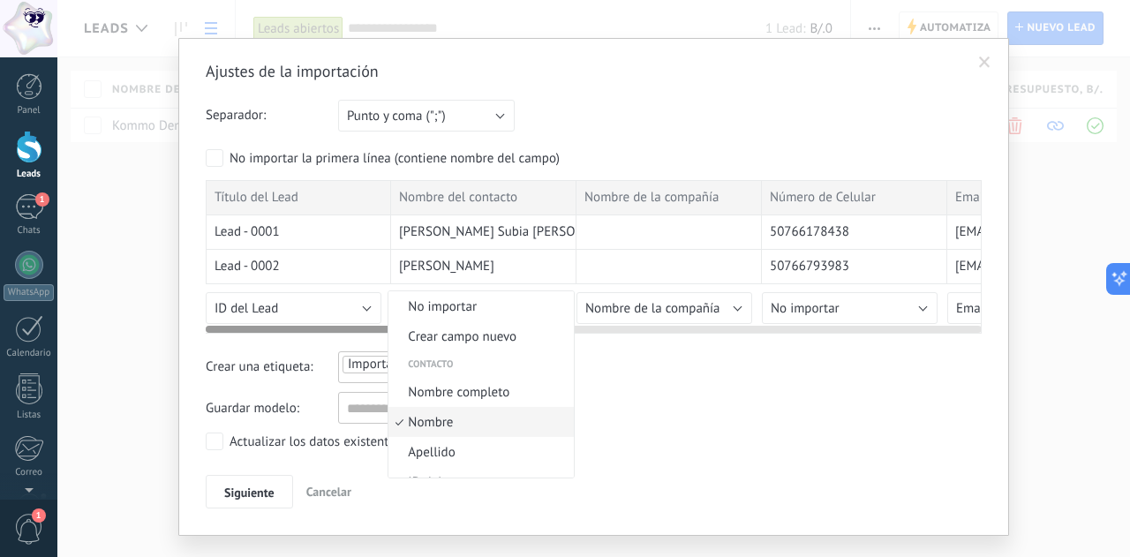
scroll to position [41, 0]
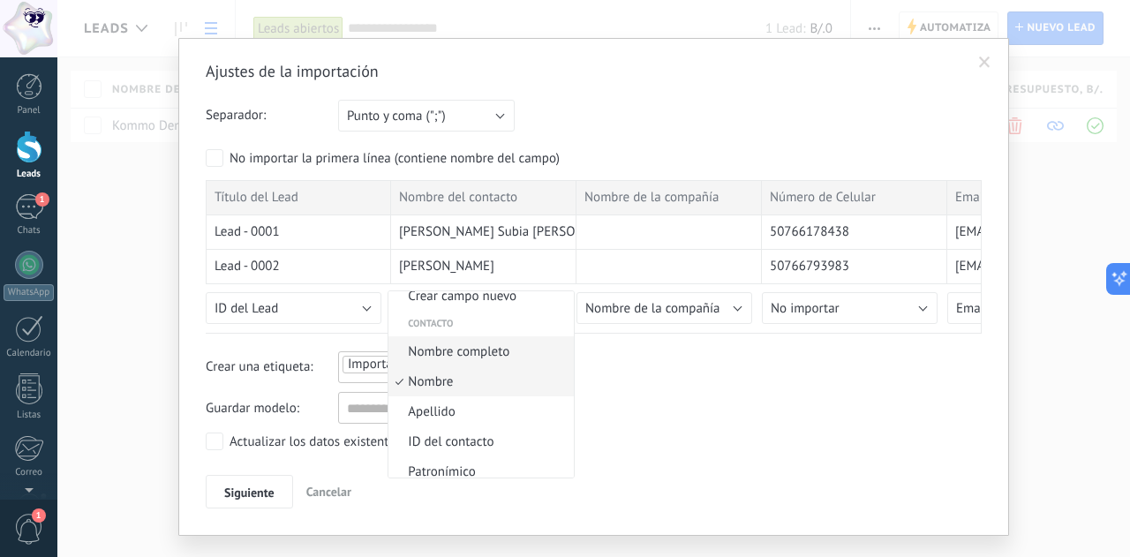
click at [449, 351] on span "Nombre completo" at bounding box center [478, 351] width 180 height 17
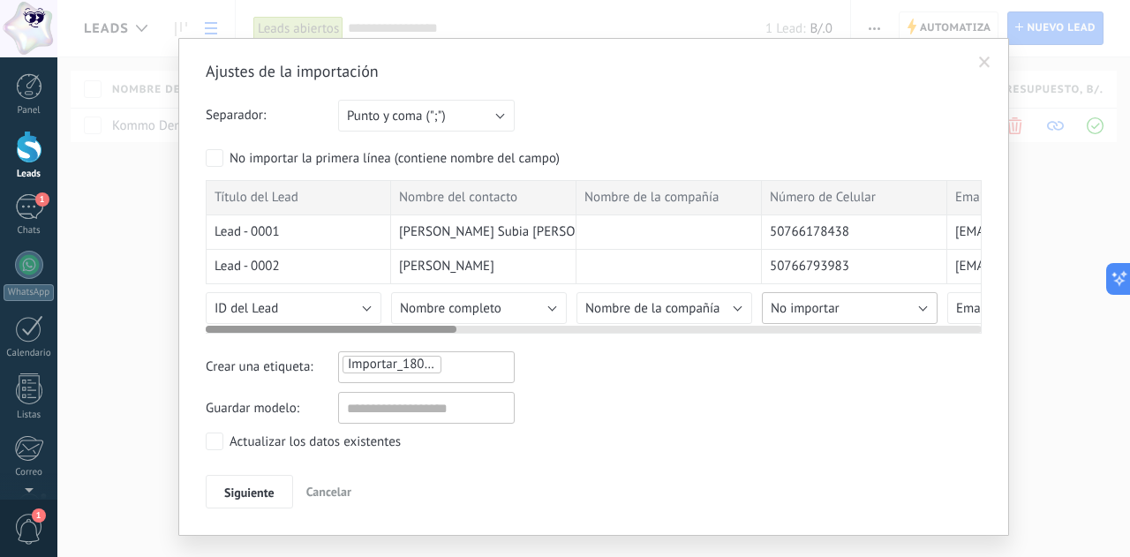
click at [798, 304] on span "No importar" at bounding box center [804, 308] width 69 height 17
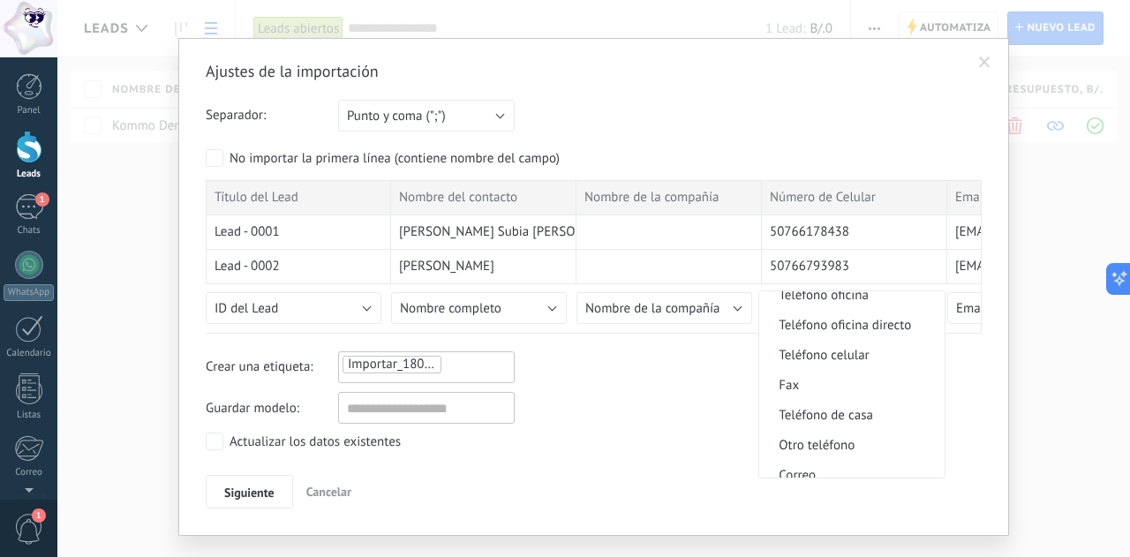
scroll to position [398, 0]
click at [826, 359] on span "Teléfono celular" at bounding box center [849, 354] width 180 height 17
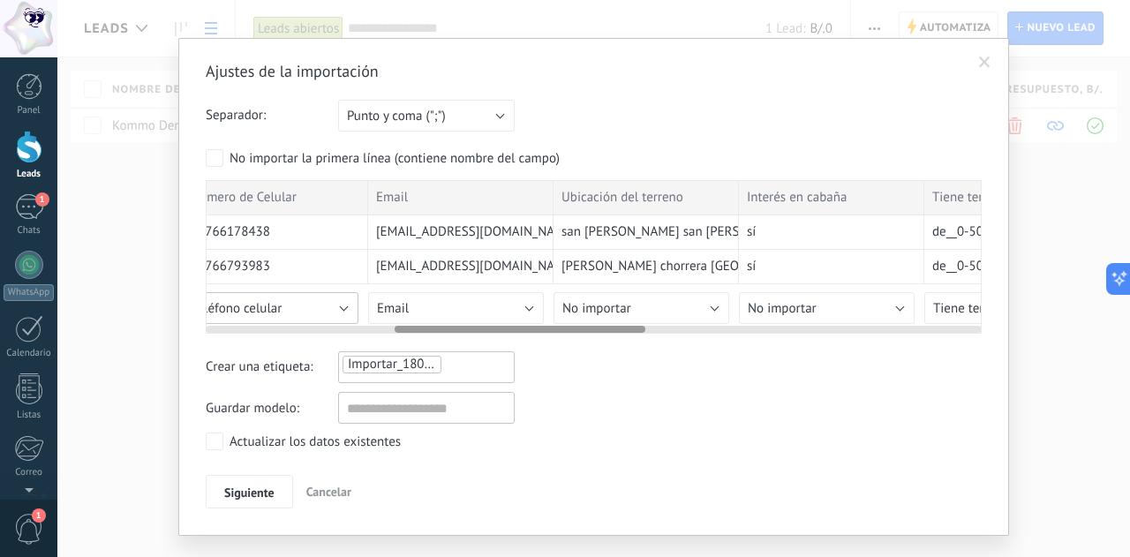
scroll to position [0, 597]
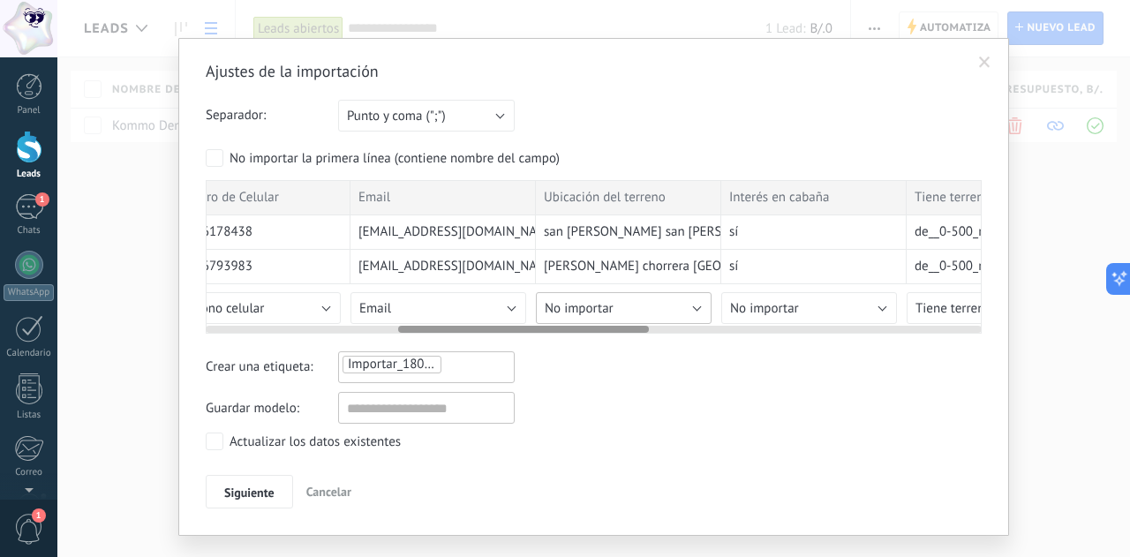
click at [665, 297] on button "No importar" at bounding box center [624, 308] width 176 height 32
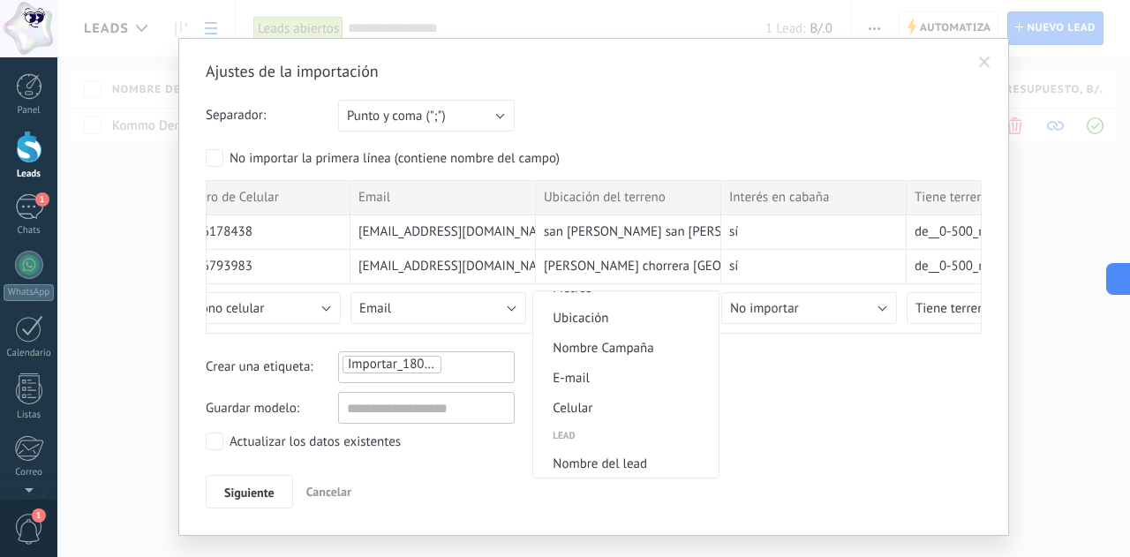
scroll to position [765, 0]
click at [582, 320] on span "Ubicación" at bounding box center [623, 317] width 180 height 17
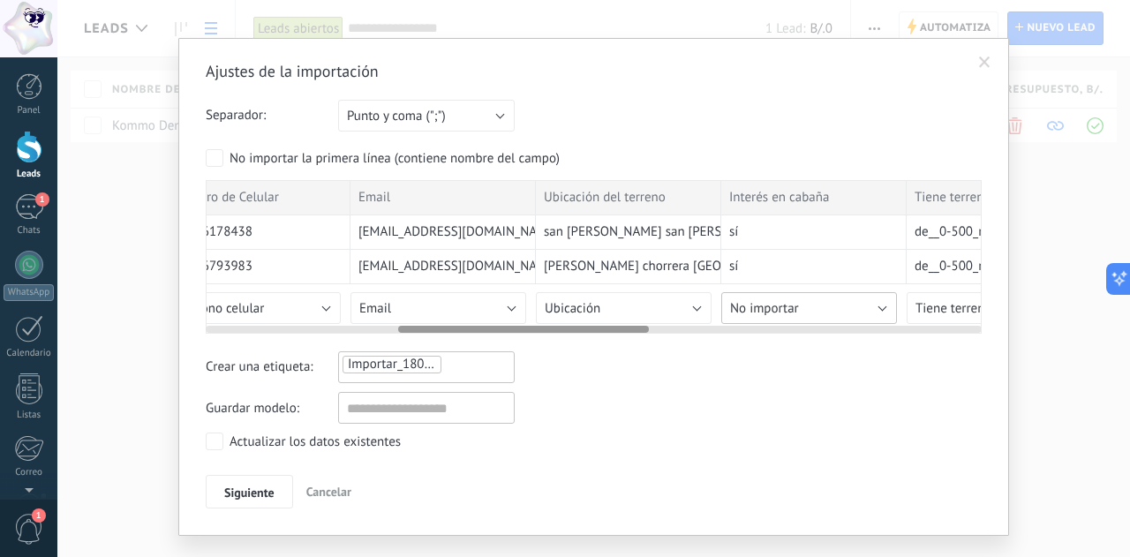
click at [805, 308] on button "No importar" at bounding box center [809, 308] width 176 height 32
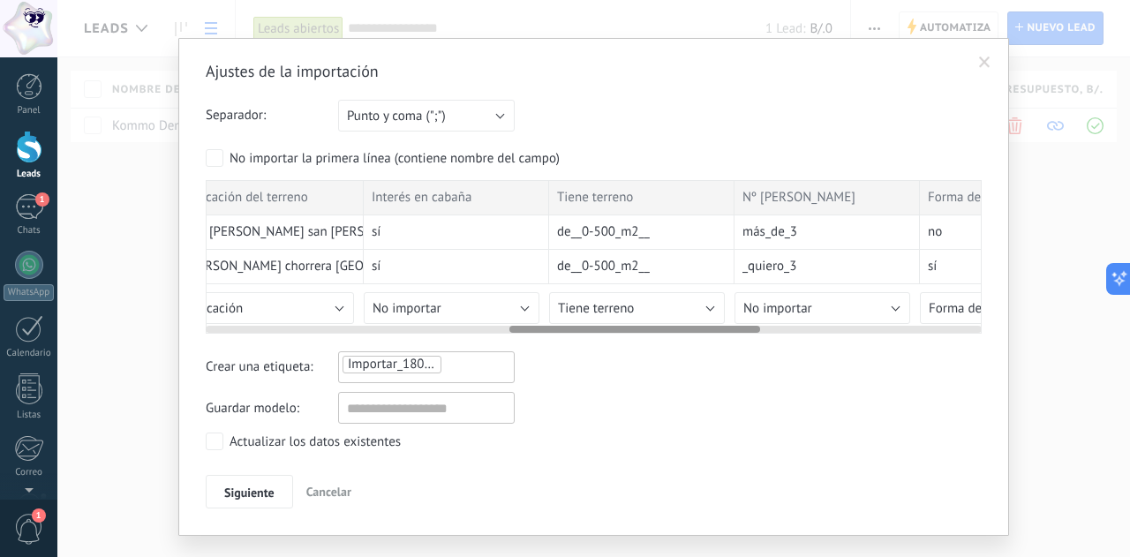
scroll to position [0, 962]
click at [628, 295] on button "Tiene terreno" at bounding box center [629, 308] width 176 height 32
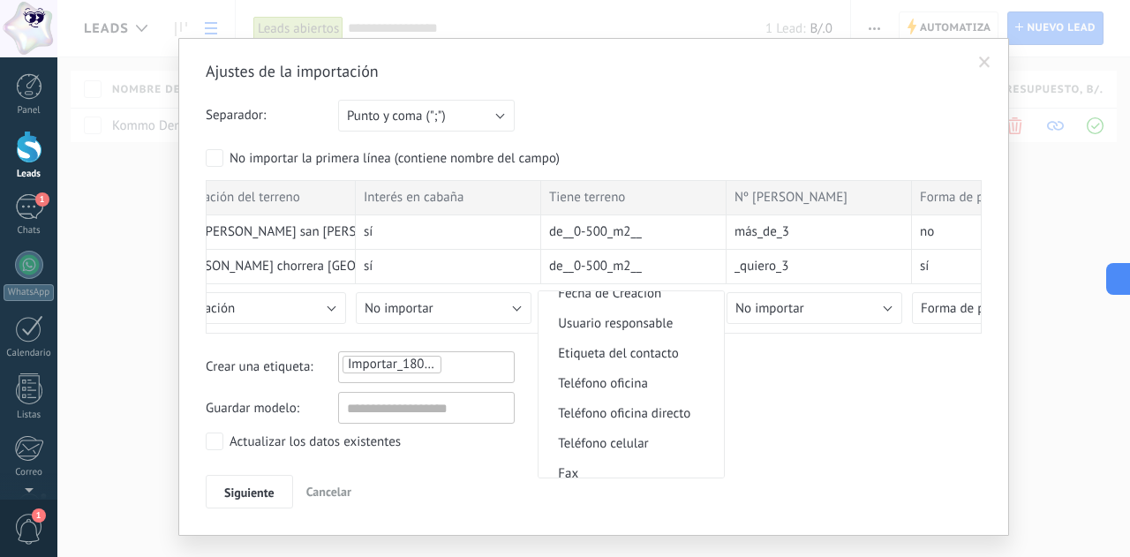
scroll to position [0, 0]
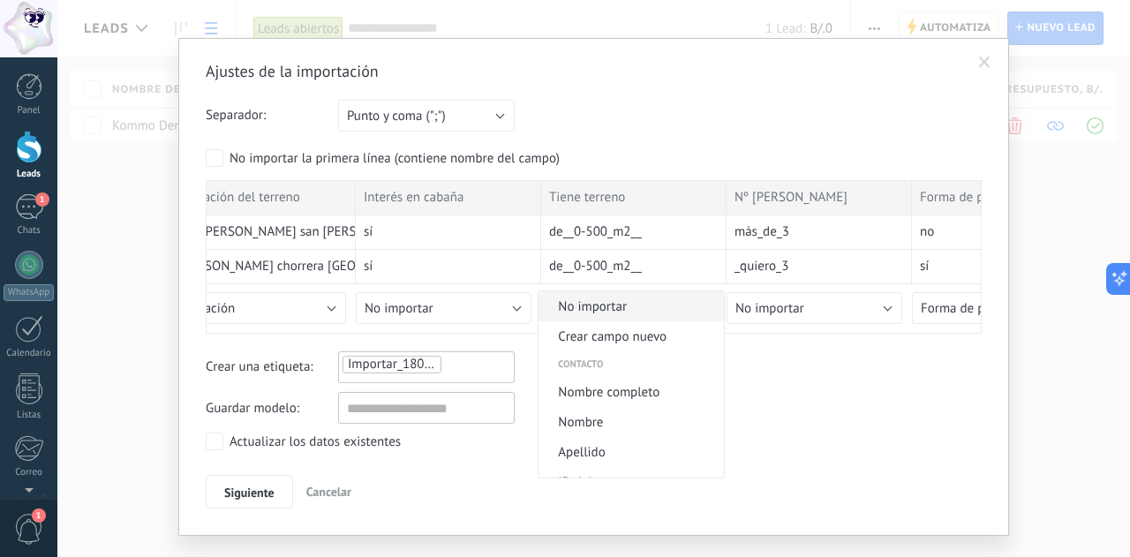
click at [612, 308] on span "No importar" at bounding box center [628, 306] width 180 height 17
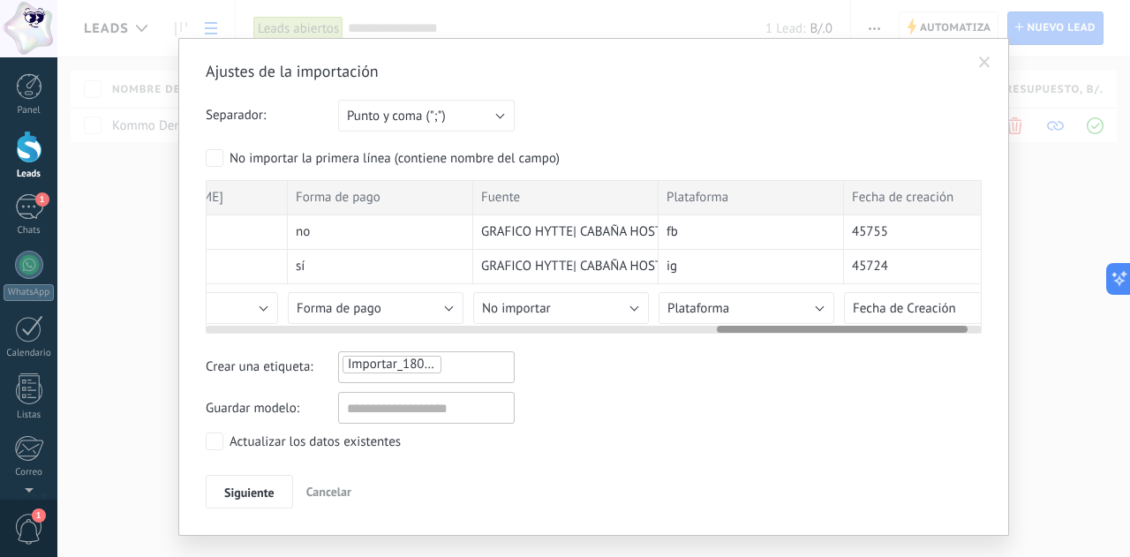
scroll to position [0, 1633]
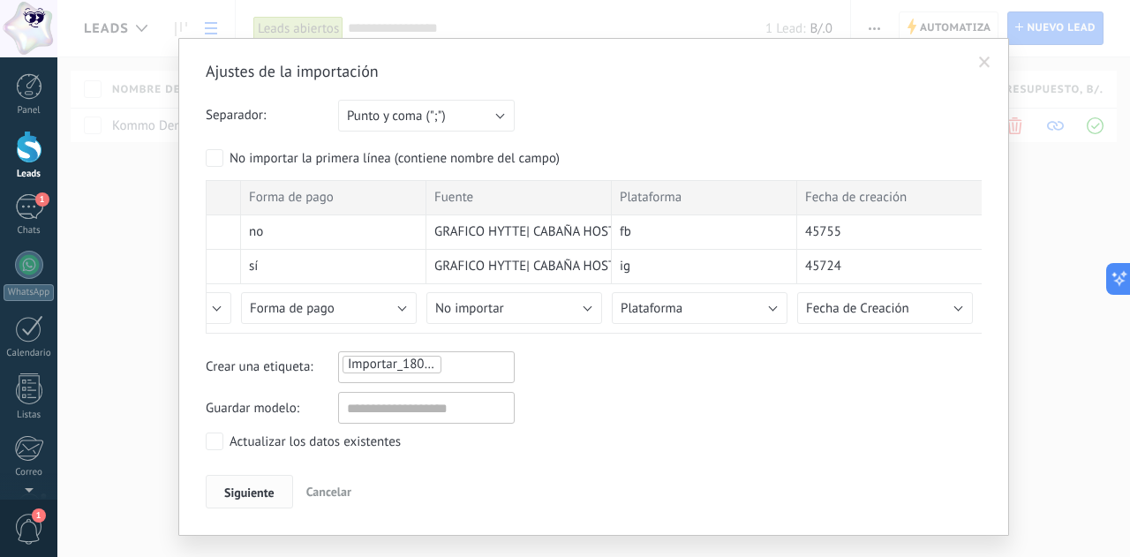
click at [238, 495] on span "Siguiente" at bounding box center [249, 492] width 50 height 12
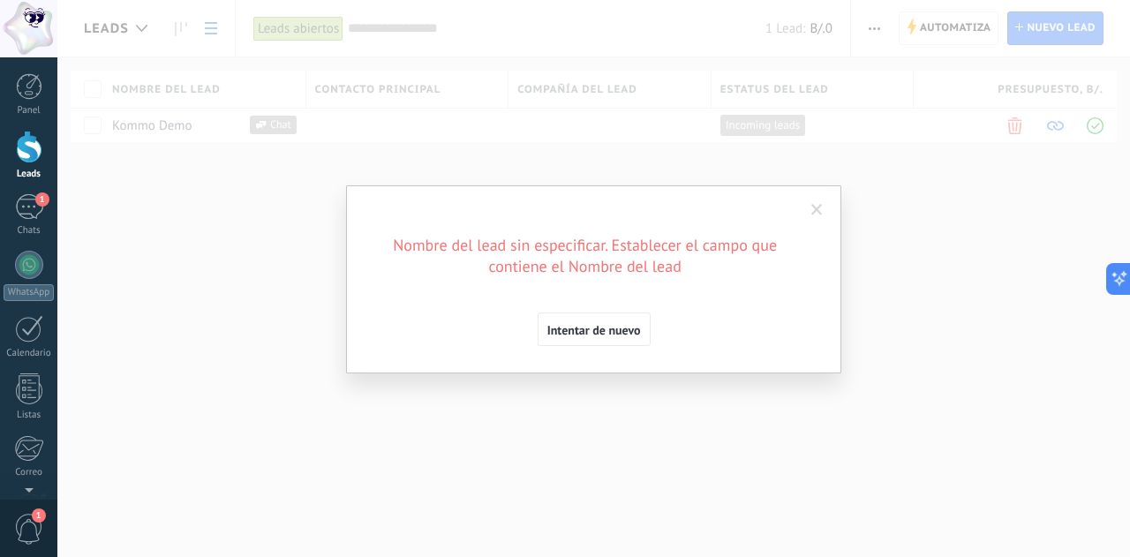
click at [812, 216] on span at bounding box center [816, 210] width 11 height 12
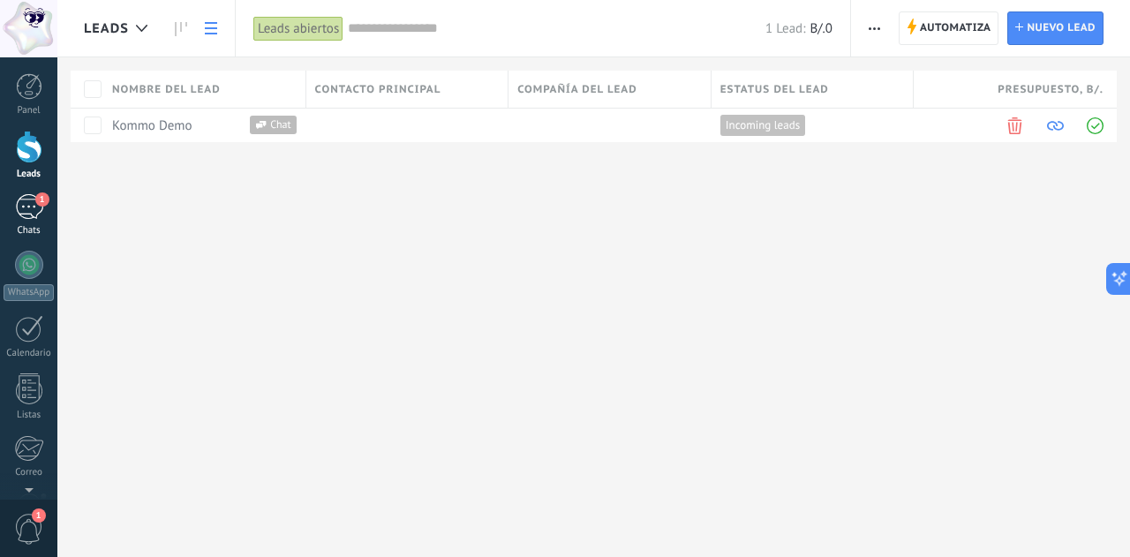
click at [28, 205] on div "1" at bounding box center [29, 207] width 28 height 26
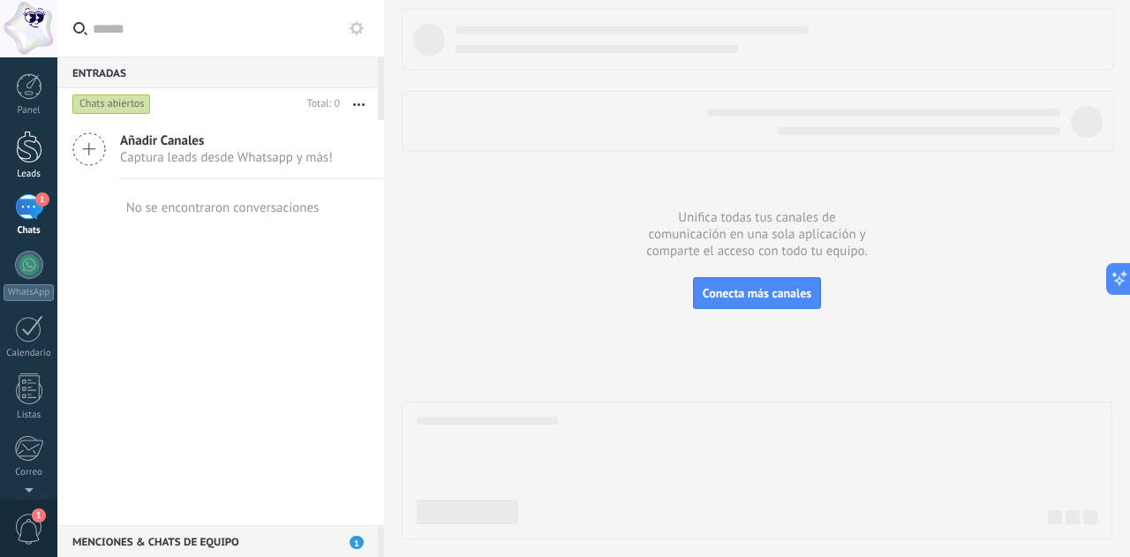
click at [30, 146] on div at bounding box center [29, 147] width 26 height 33
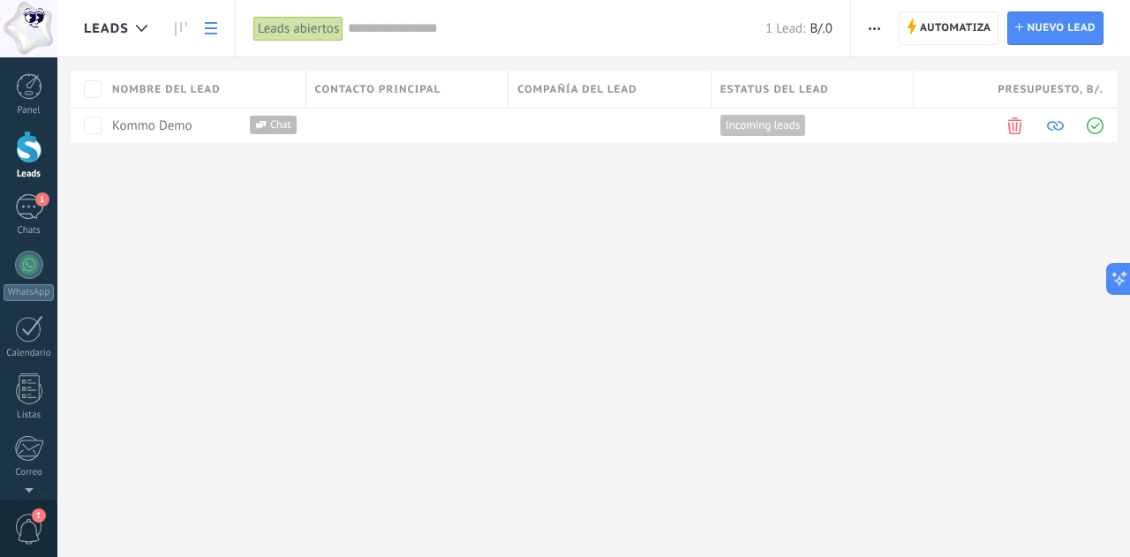
click at [867, 25] on button "button" at bounding box center [874, 28] width 26 height 34
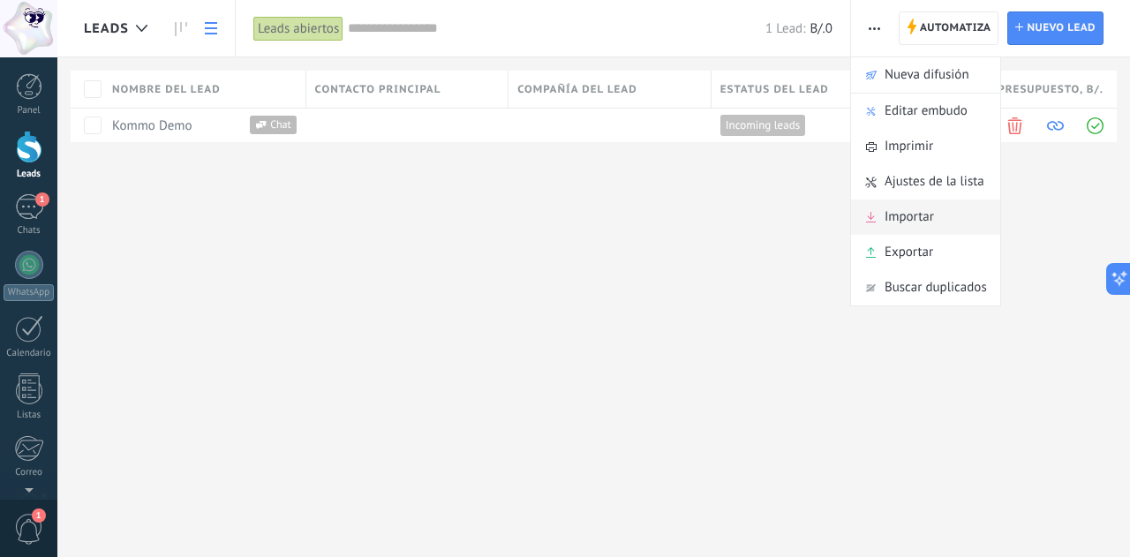
click at [916, 208] on span "Importar" at bounding box center [908, 216] width 49 height 35
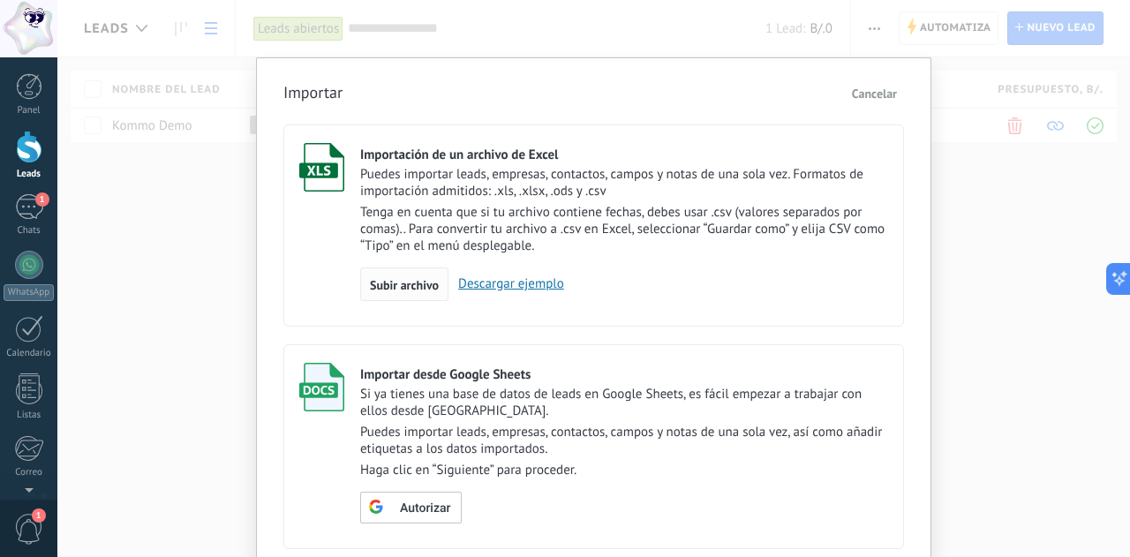
click at [417, 273] on div "Subir archivo" at bounding box center [404, 284] width 88 height 34
click at [0, 0] on input "Importación de un archivo de Excel Puedes importar leads, empresas, contactos, …" at bounding box center [0, 0] width 0 height 0
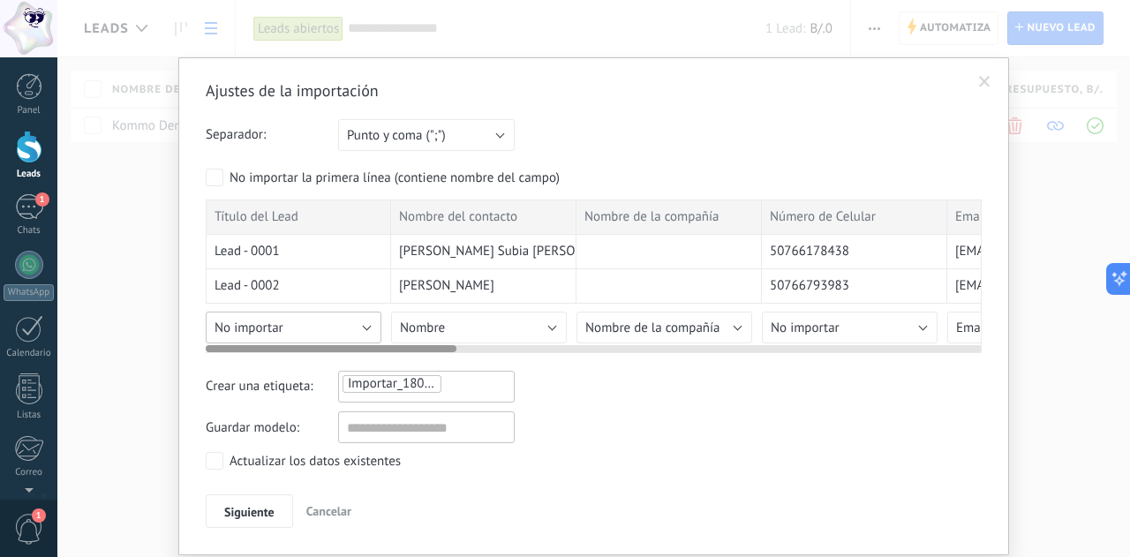
click at [366, 326] on button "No importar" at bounding box center [294, 328] width 176 height 32
click at [348, 323] on button "No importar" at bounding box center [294, 328] width 176 height 32
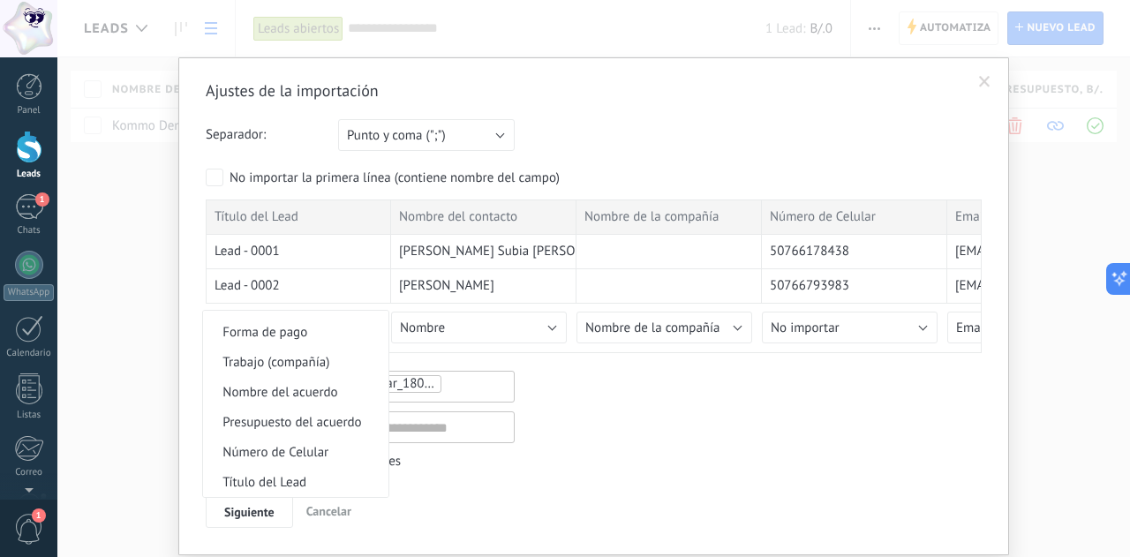
scroll to position [1730, 0]
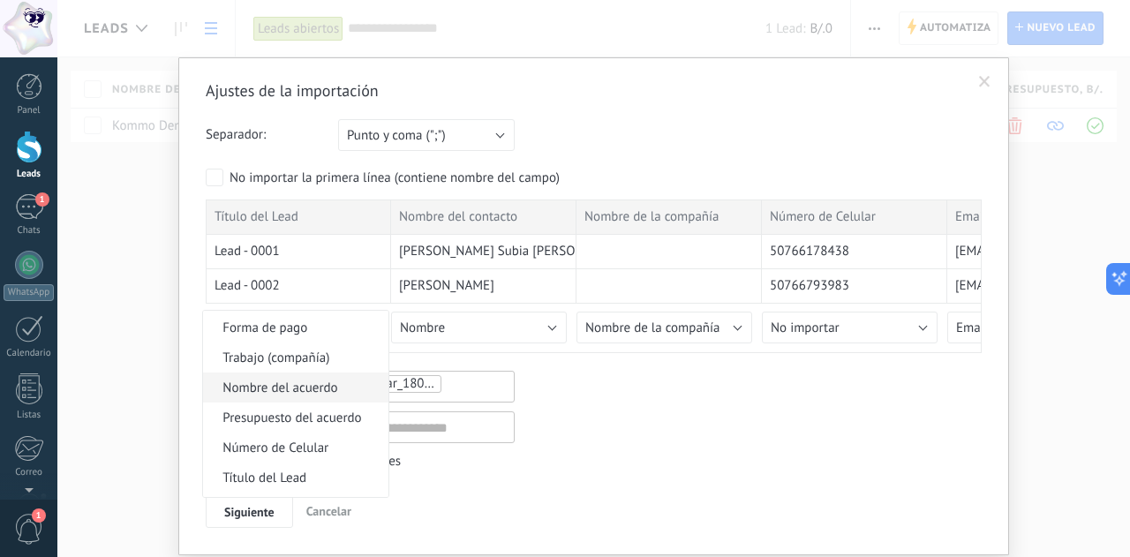
click at [319, 396] on span "Nombre del acuerdo" at bounding box center [293, 387] width 180 height 17
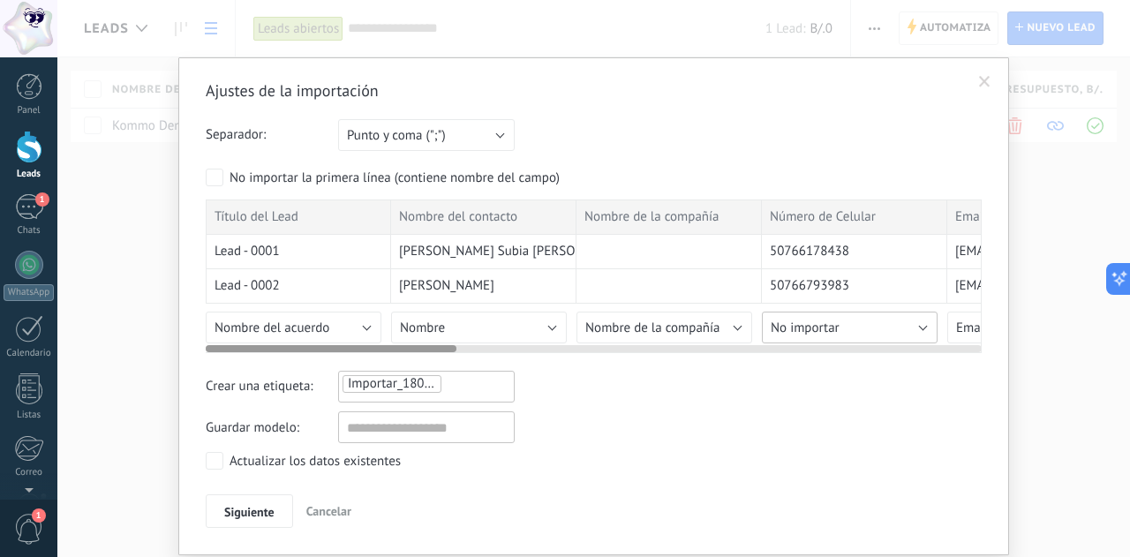
click at [815, 329] on span "No importar" at bounding box center [804, 327] width 69 height 17
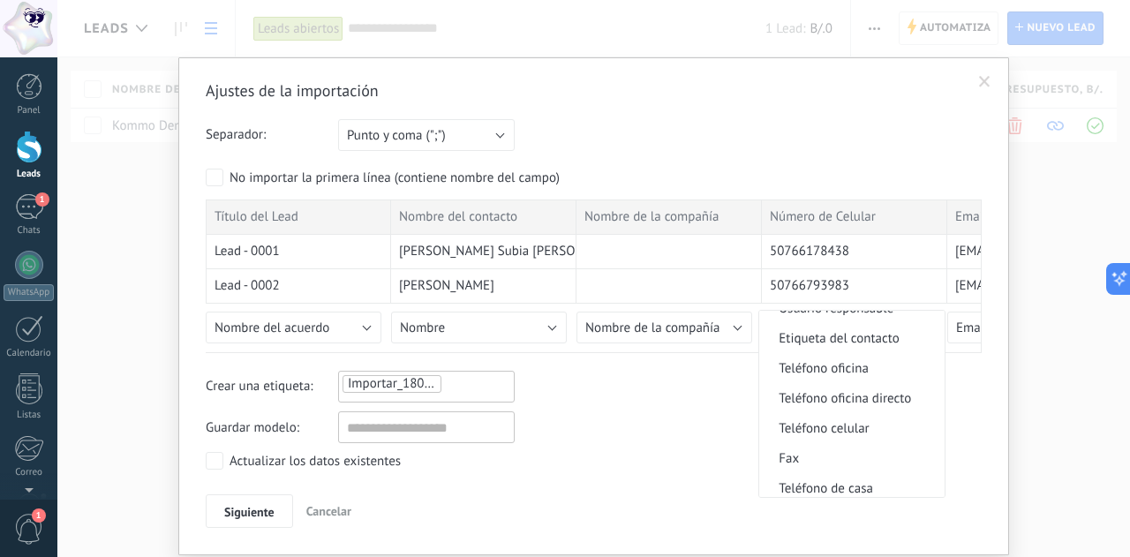
scroll to position [347, 0]
click at [825, 427] on span "Teléfono celular" at bounding box center [849, 425] width 180 height 17
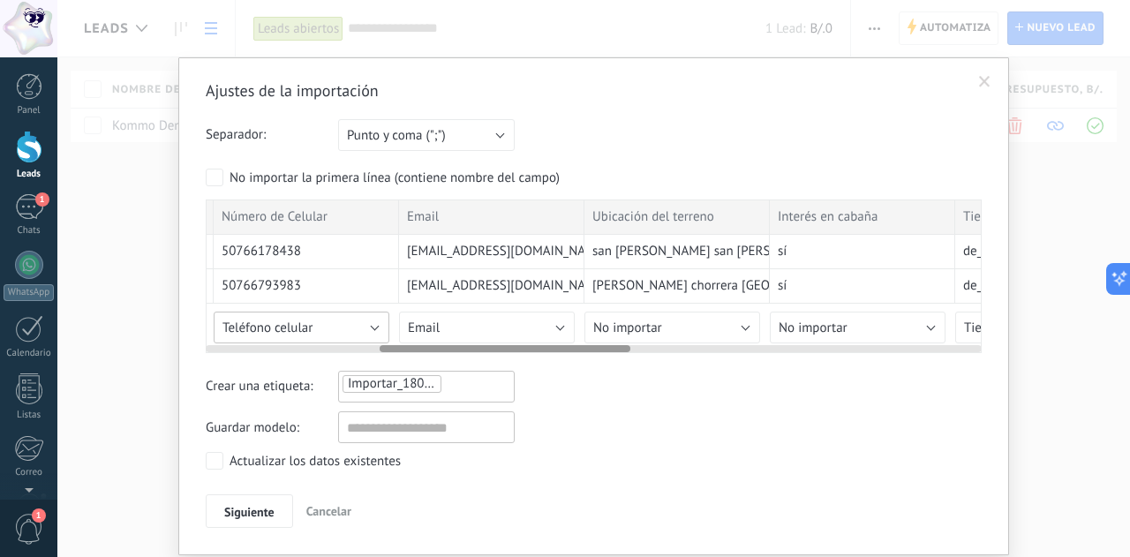
scroll to position [0, 606]
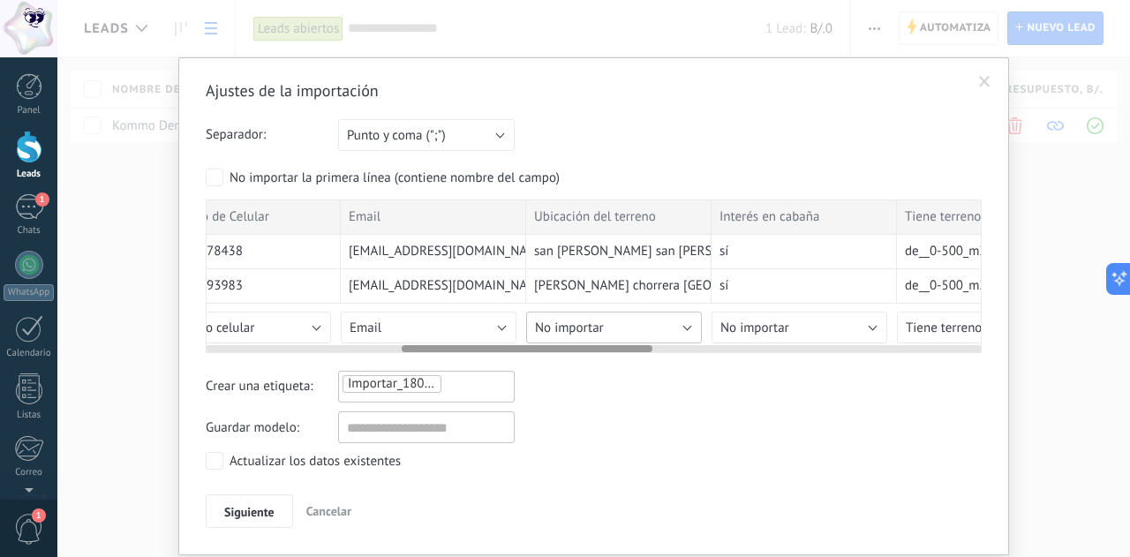
click at [649, 319] on button "No importar" at bounding box center [614, 328] width 176 height 32
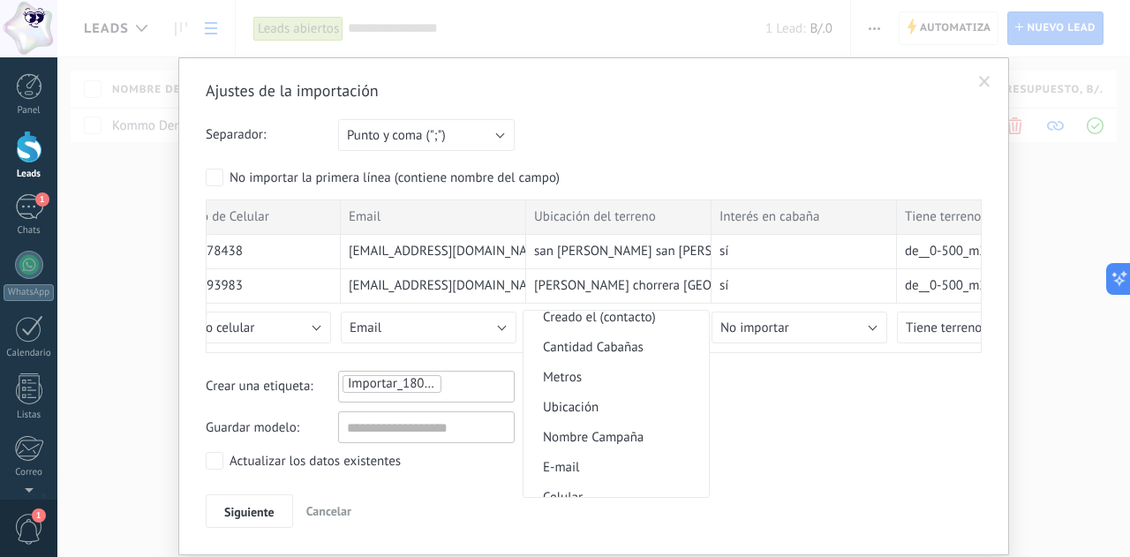
scroll to position [696, 0]
click at [575, 405] on span "Ubicación" at bounding box center [613, 405] width 180 height 17
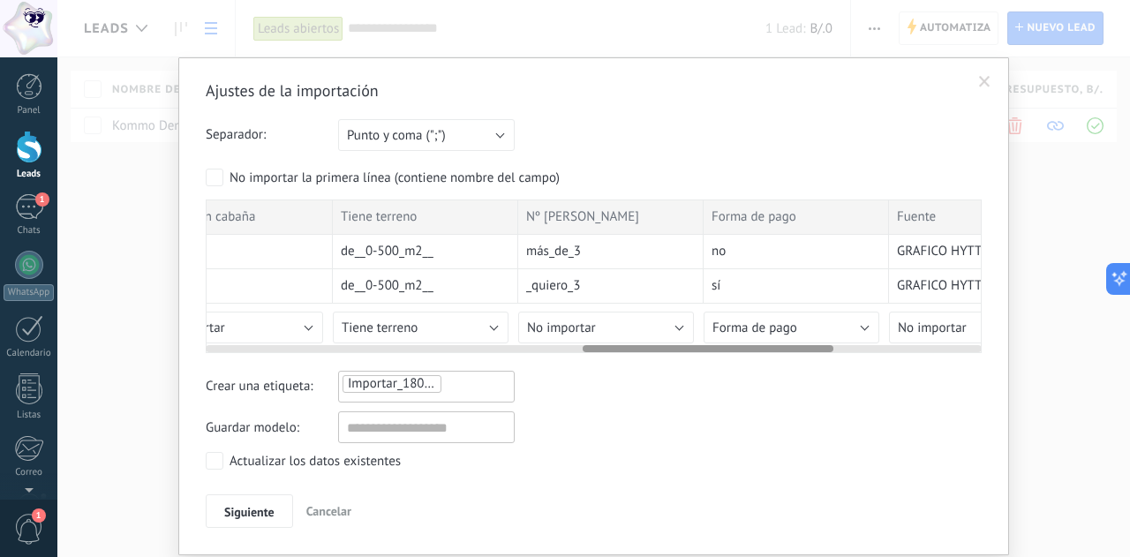
scroll to position [0, 1167]
click at [575, 327] on span "No importar" at bounding box center [564, 327] width 69 height 17
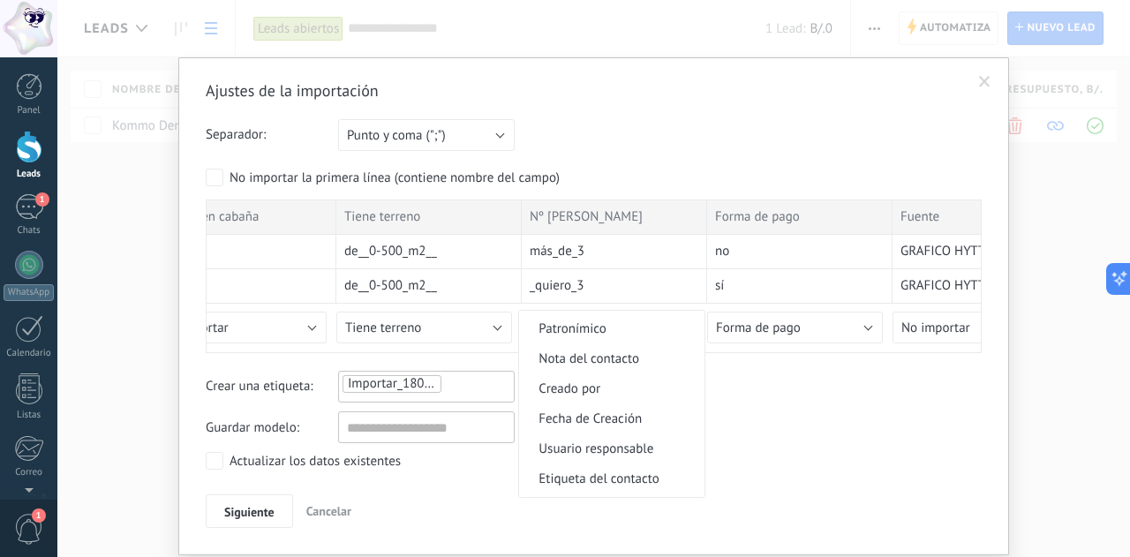
scroll to position [221, 0]
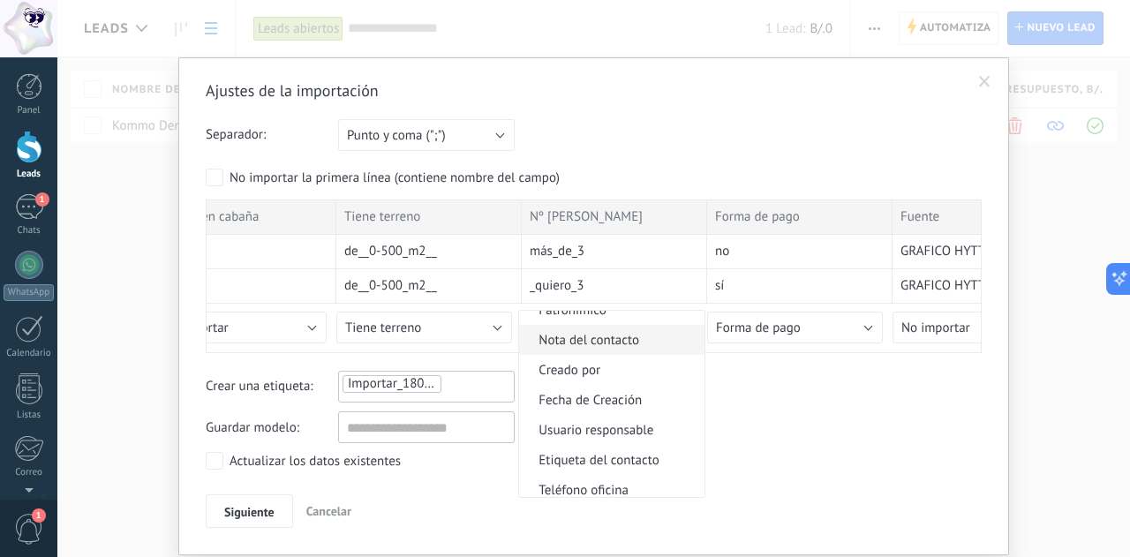
click at [605, 349] on span "Nota del contacto" at bounding box center [609, 340] width 180 height 17
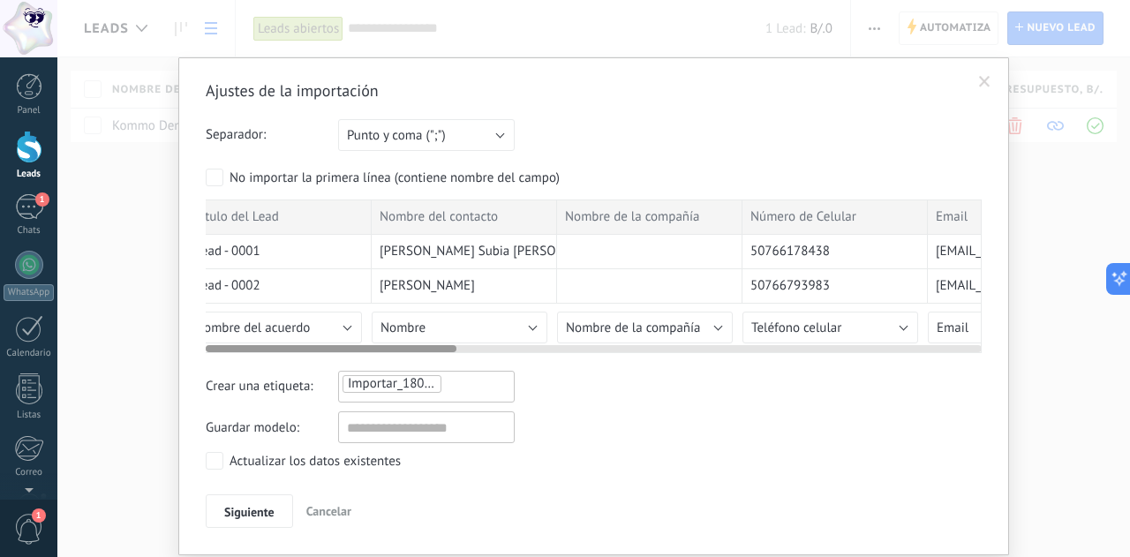
scroll to position [0, 0]
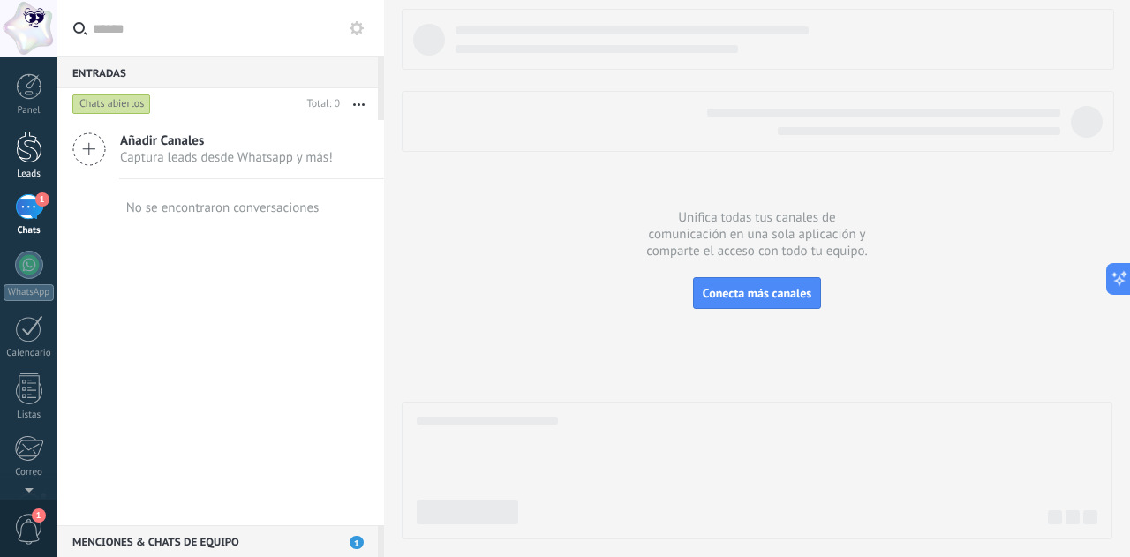
click at [25, 144] on div at bounding box center [29, 147] width 26 height 33
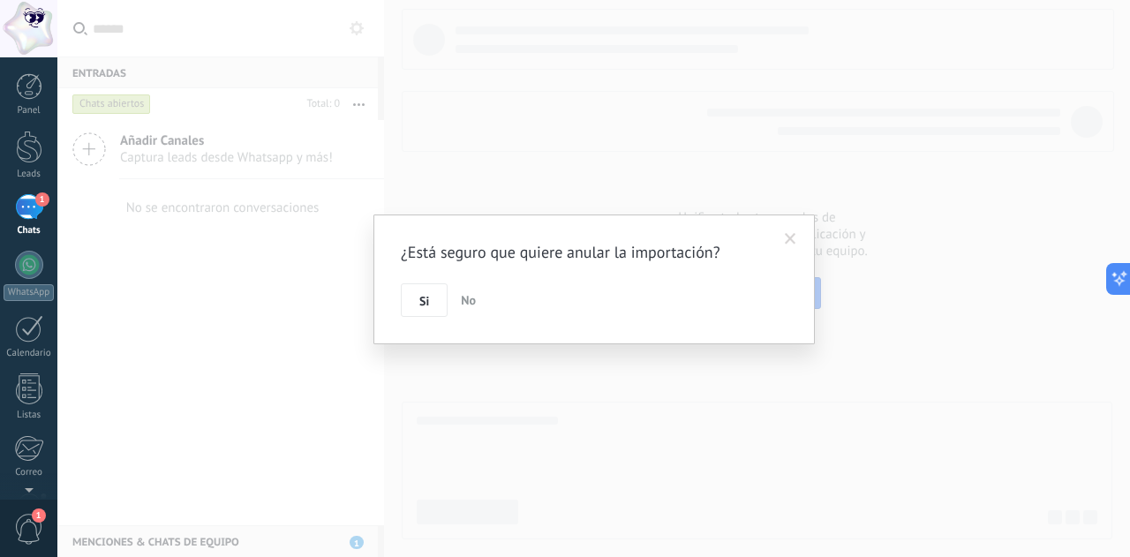
click at [792, 229] on span at bounding box center [790, 239] width 29 height 30
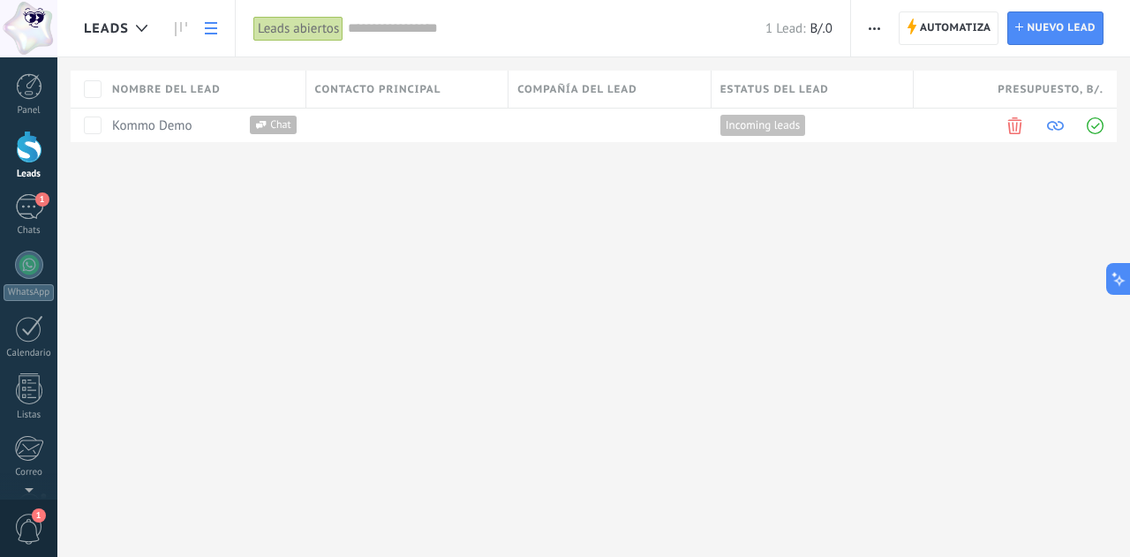
click at [21, 137] on div at bounding box center [29, 147] width 26 height 33
click at [883, 31] on button "button" at bounding box center [874, 28] width 26 height 34
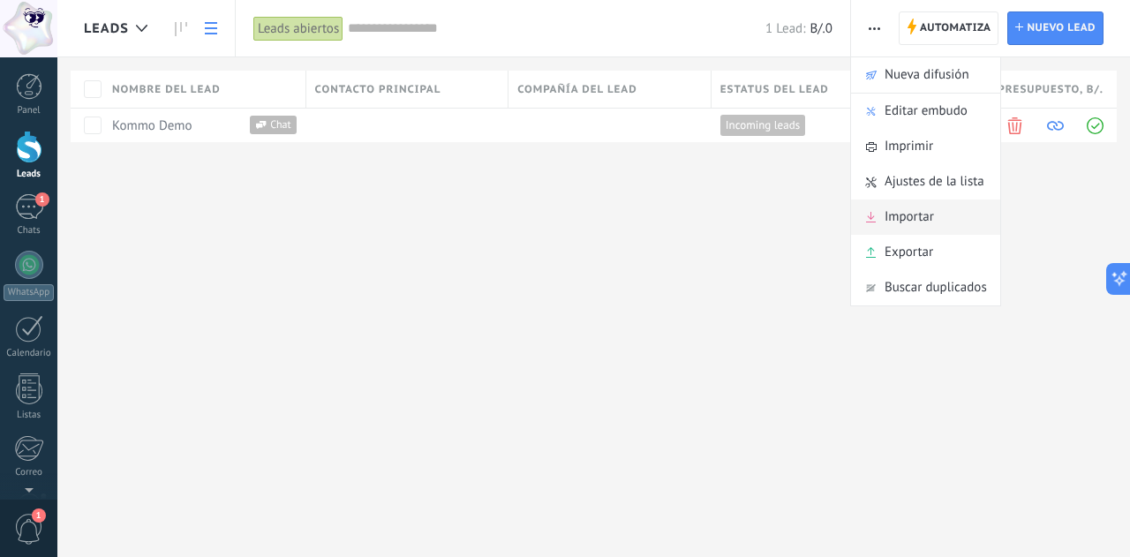
click at [902, 219] on span "Importar" at bounding box center [908, 216] width 49 height 35
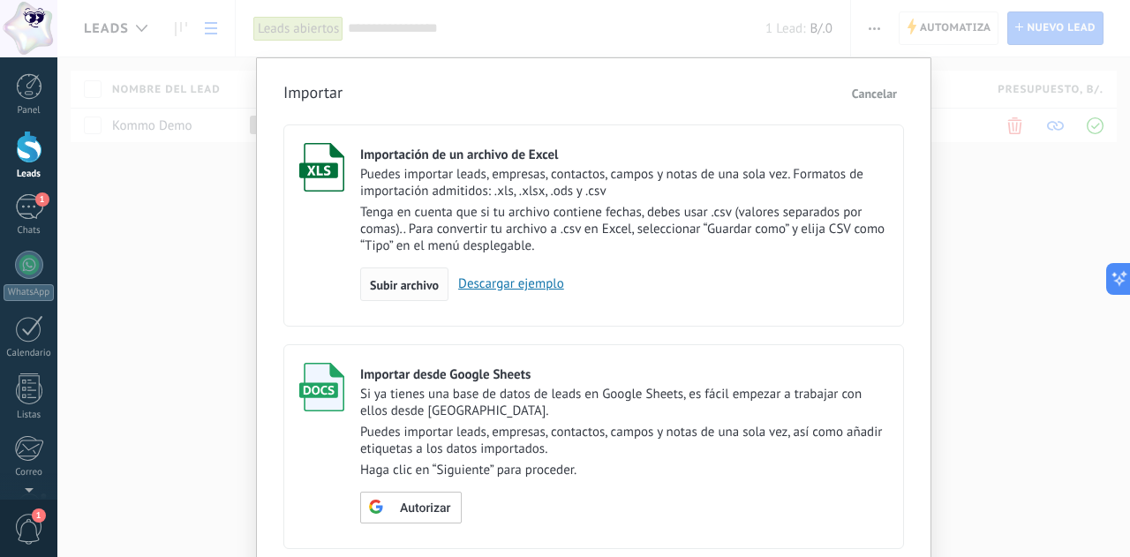
click at [395, 288] on span "Subir archivo" at bounding box center [404, 285] width 69 height 12
click at [0, 0] on input "Importación de un archivo de Excel Puedes importar leads, empresas, contactos, …" at bounding box center [0, 0] width 0 height 0
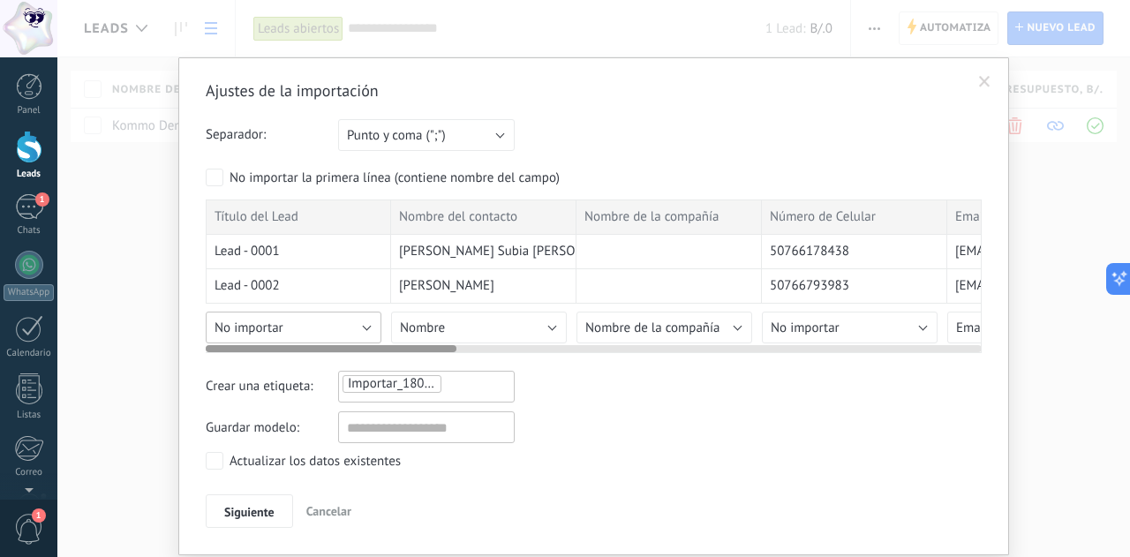
click at [282, 320] on button "No importar" at bounding box center [294, 328] width 176 height 32
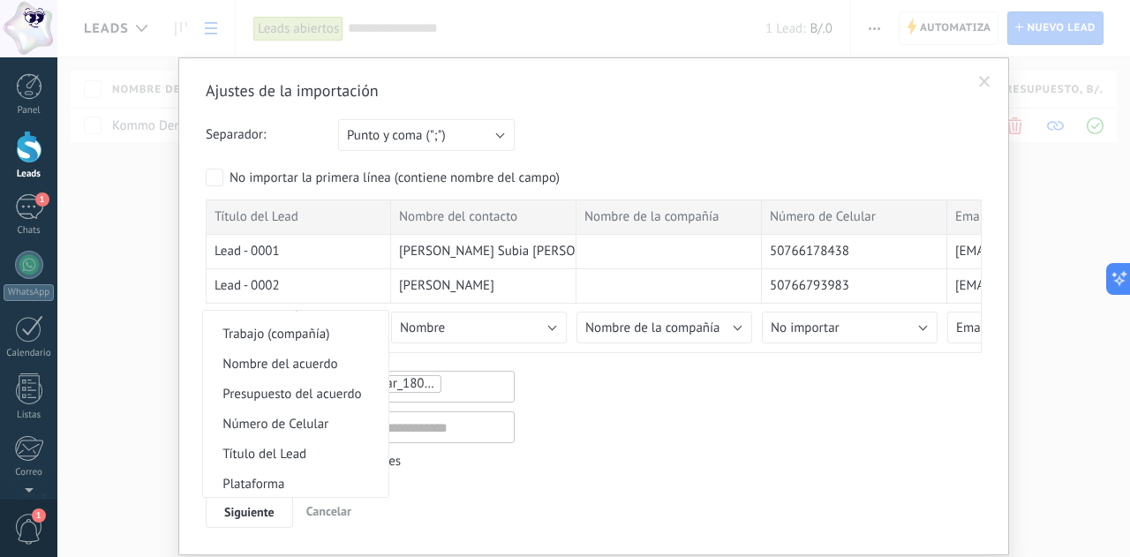
scroll to position [1760, 0]
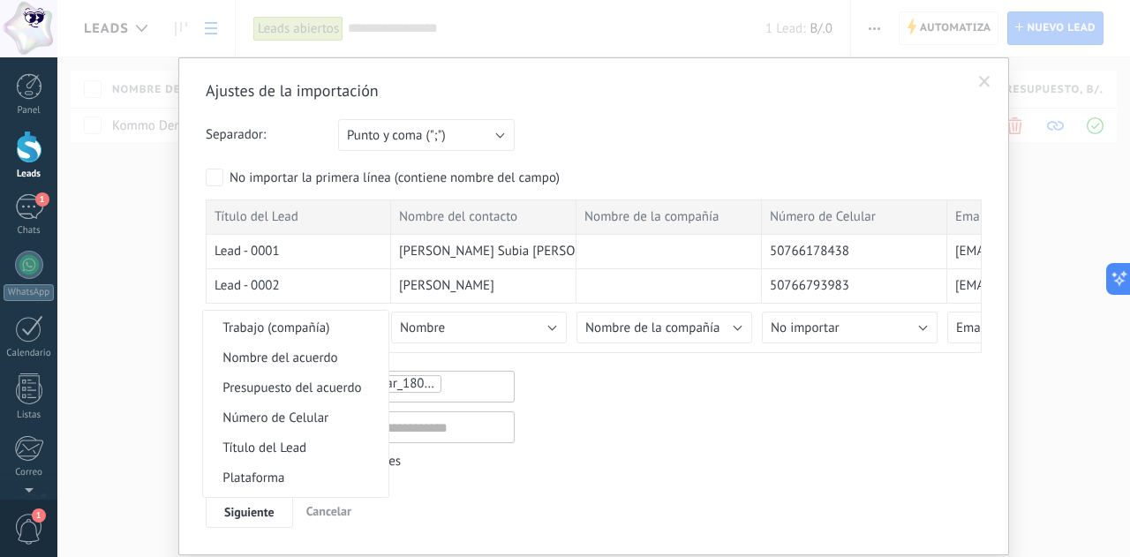
click at [284, 372] on li "Nombre del acuerdo" at bounding box center [295, 357] width 185 height 30
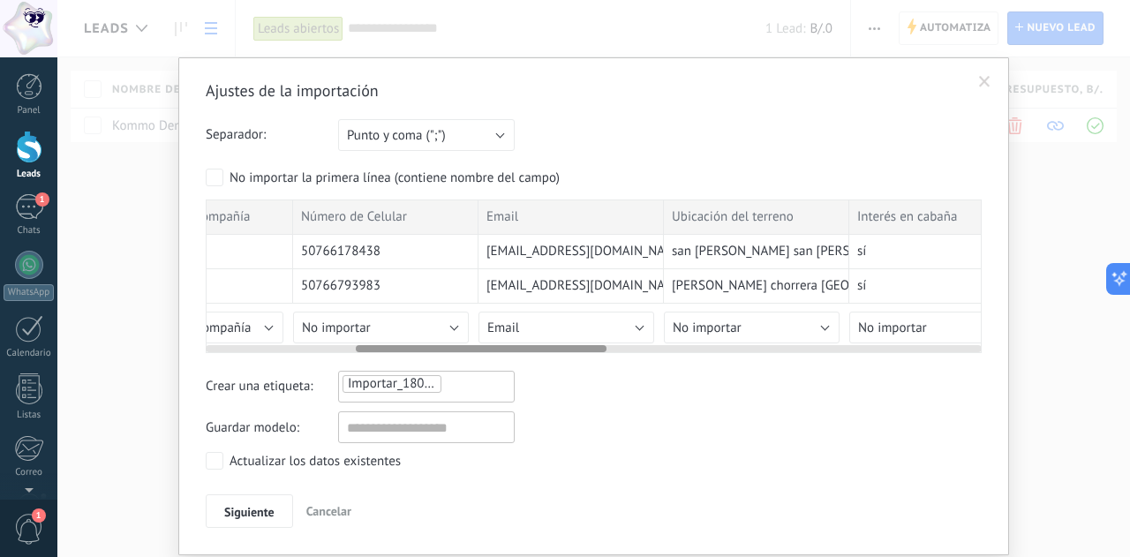
scroll to position [0, 469]
click at [431, 318] on button "No importar" at bounding box center [380, 328] width 176 height 32
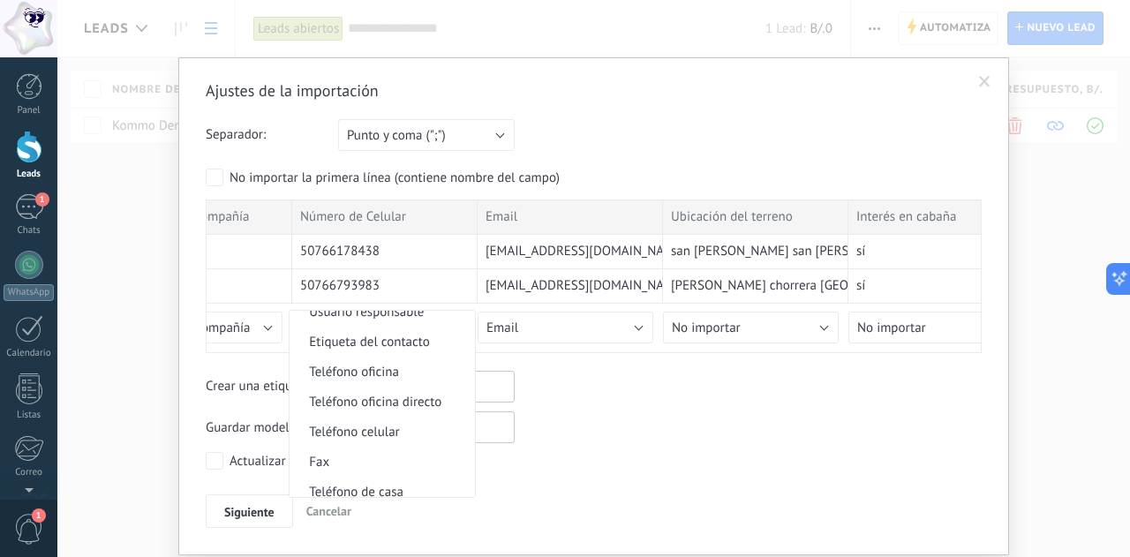
scroll to position [341, 0]
click at [378, 437] on span "Teléfono celular" at bounding box center [379, 431] width 180 height 17
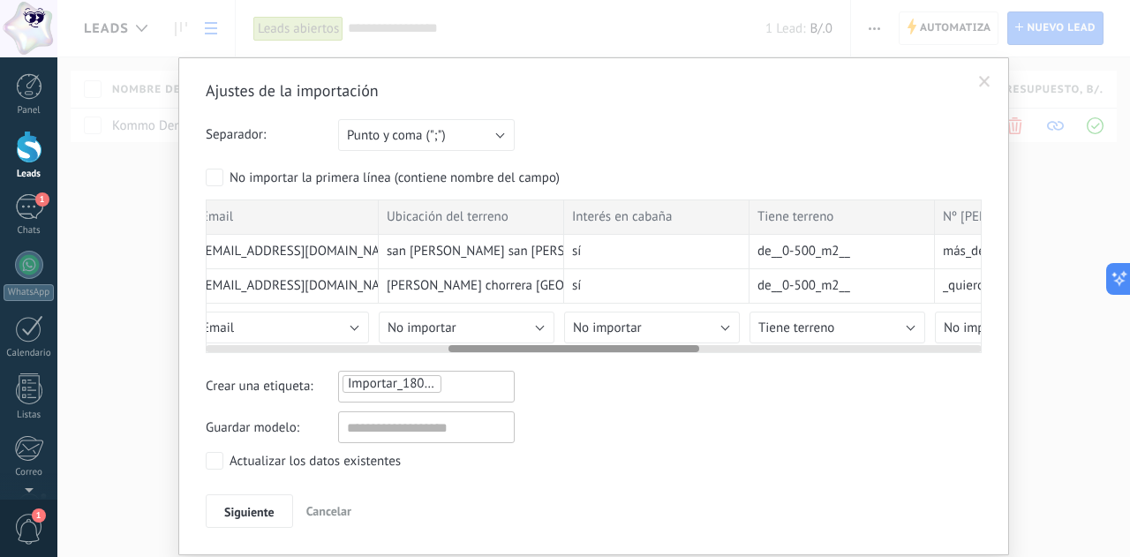
scroll to position [0, 760]
click at [479, 323] on button "No importar" at bounding box center [460, 328] width 176 height 32
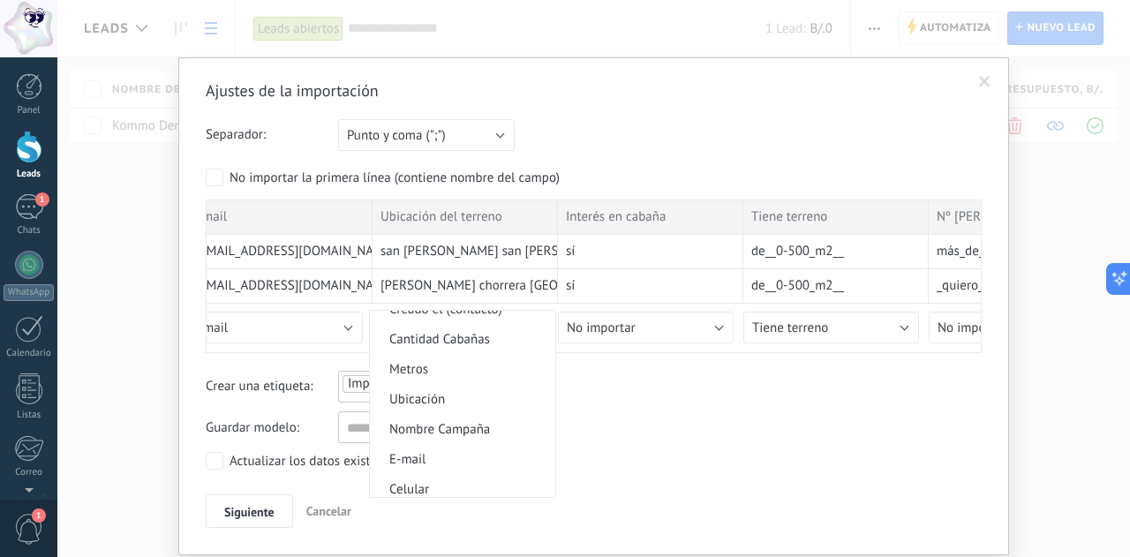
scroll to position [703, 0]
click at [428, 403] on span "Ubicación" at bounding box center [460, 398] width 180 height 17
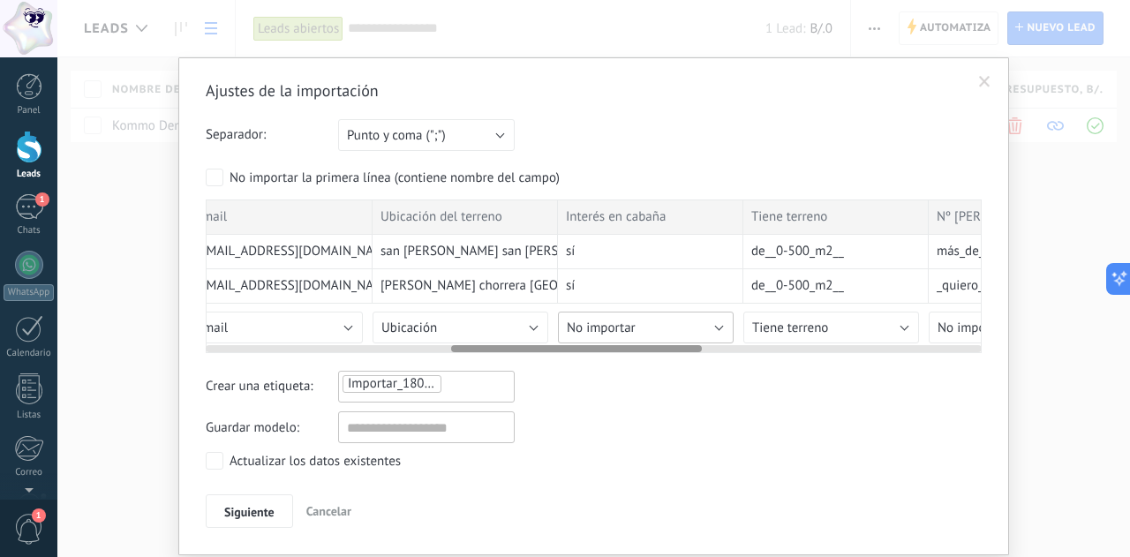
click at [704, 322] on button "No importar" at bounding box center [646, 328] width 176 height 32
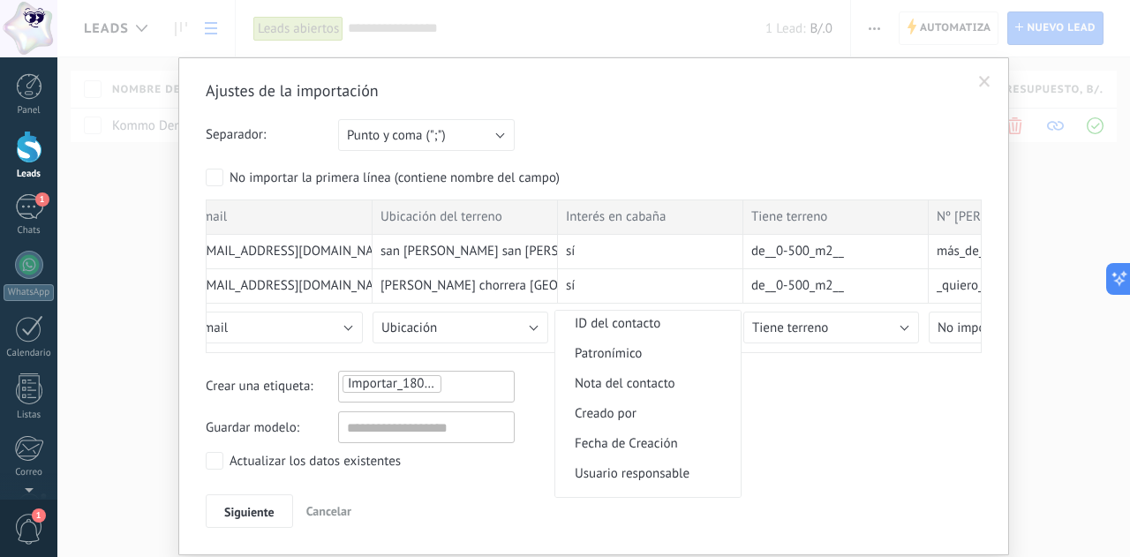
scroll to position [180, 0]
click at [615, 386] on span "Nota del contacto" at bounding box center [645, 381] width 180 height 17
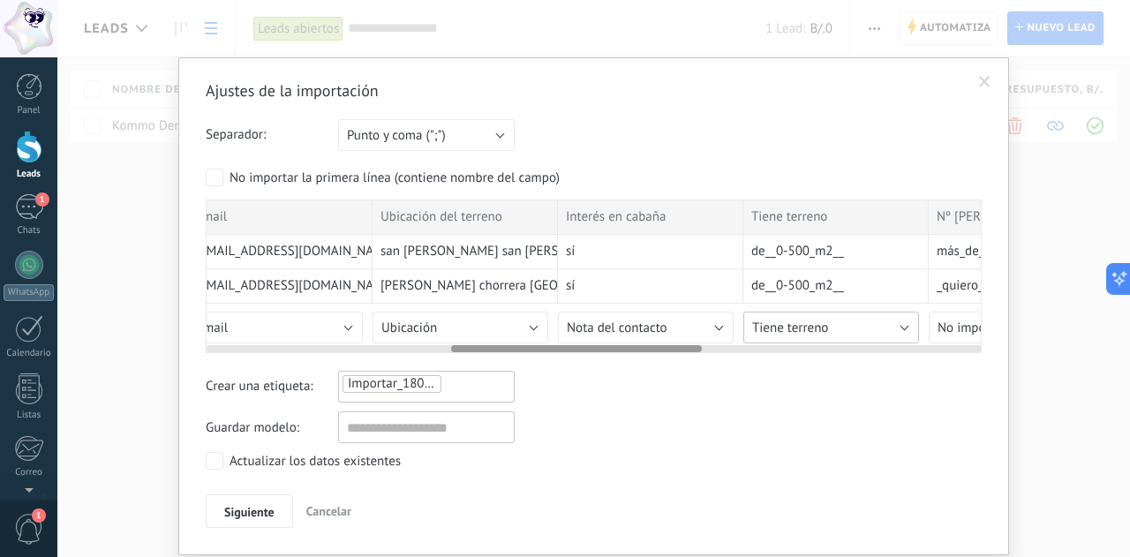
click at [799, 323] on span "Tiene terreno" at bounding box center [790, 327] width 76 height 17
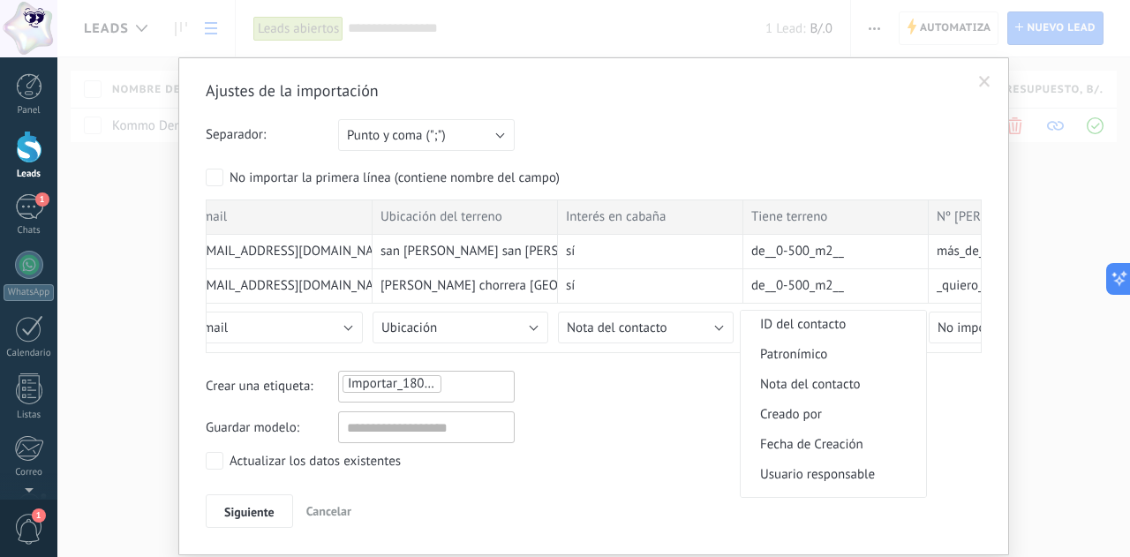
scroll to position [178, 0]
click at [798, 395] on li "Nota del contacto" at bounding box center [832, 383] width 185 height 30
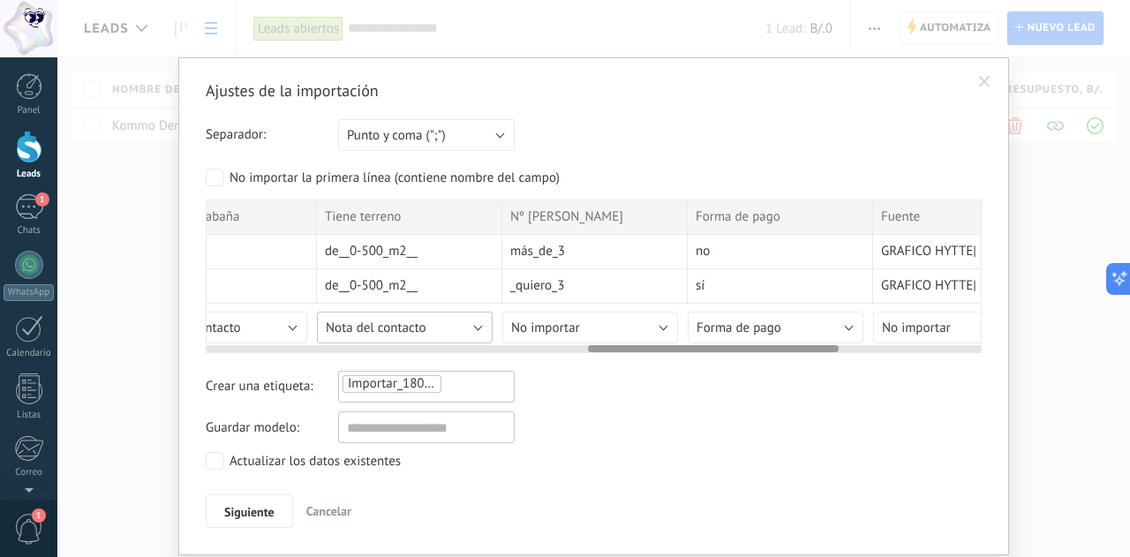
scroll to position [0, 1187]
click at [607, 324] on button "No importar" at bounding box center [589, 328] width 176 height 32
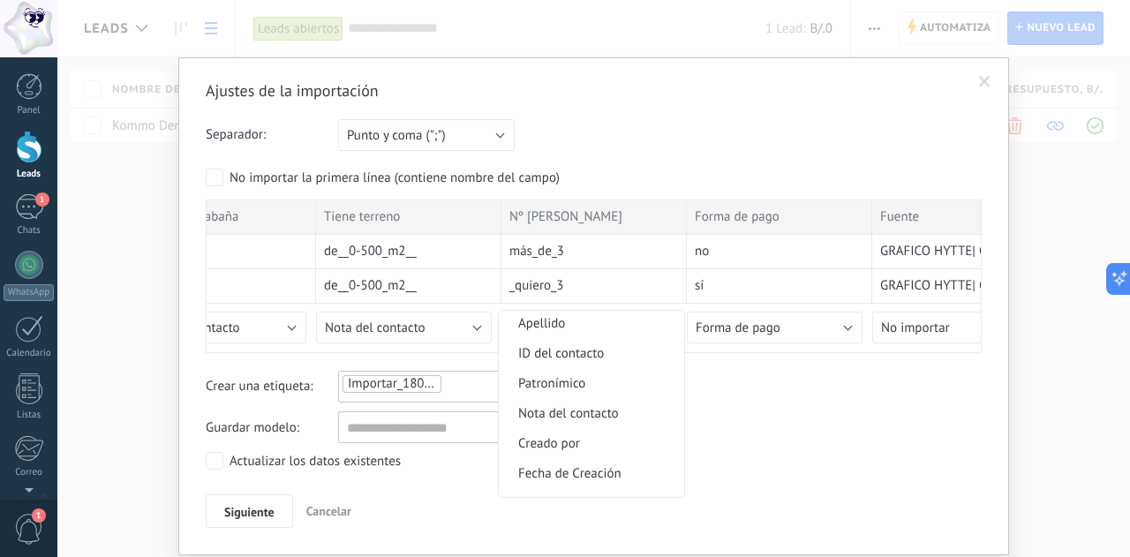
scroll to position [149, 0]
click at [598, 419] on span "Nota del contacto" at bounding box center [589, 412] width 180 height 17
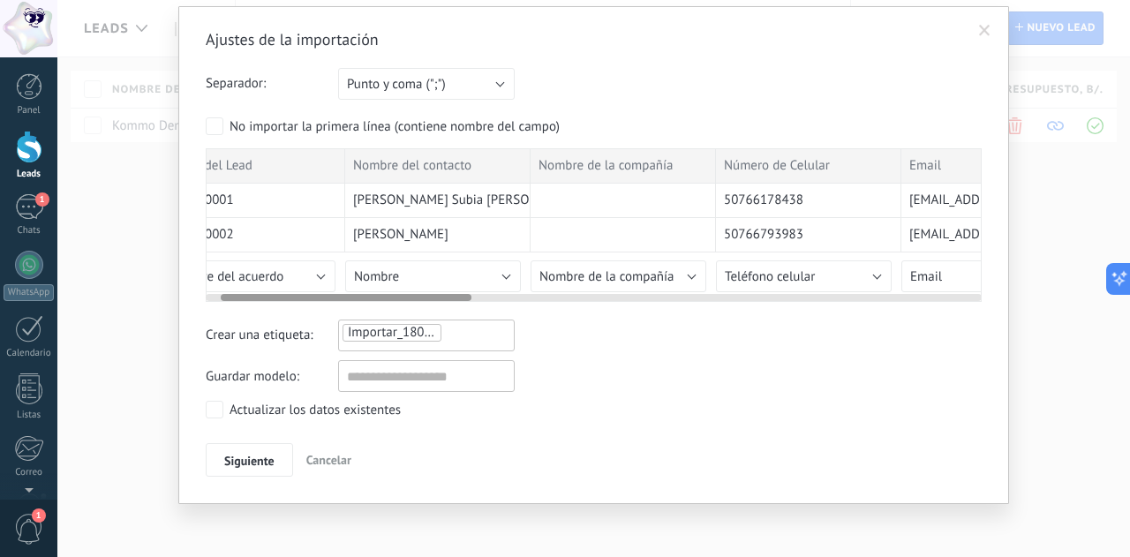
scroll to position [0, 0]
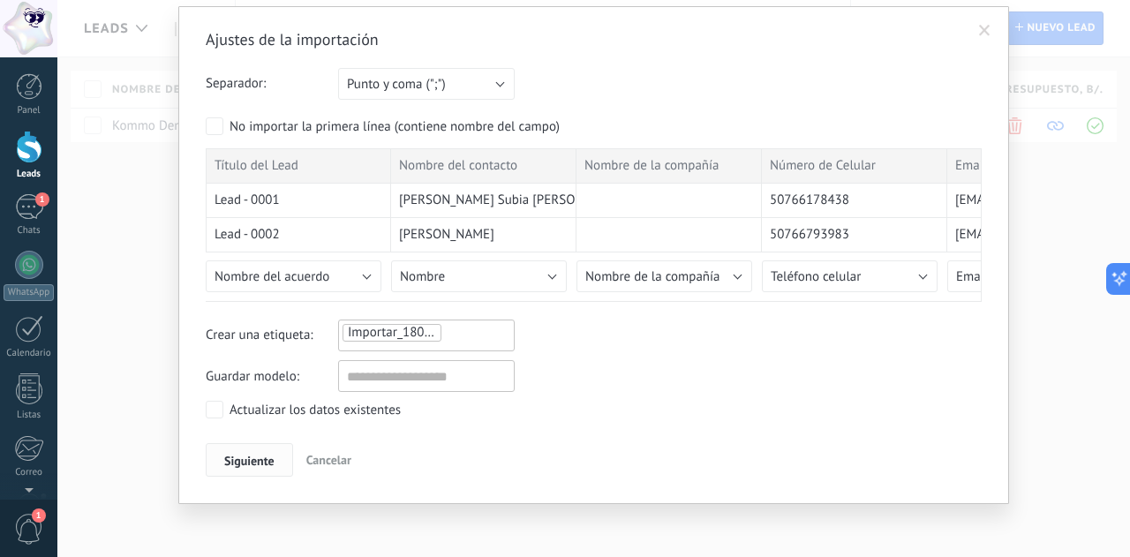
click at [226, 454] on span "Siguiente" at bounding box center [249, 460] width 50 height 12
